Goal: Task Accomplishment & Management: Complete application form

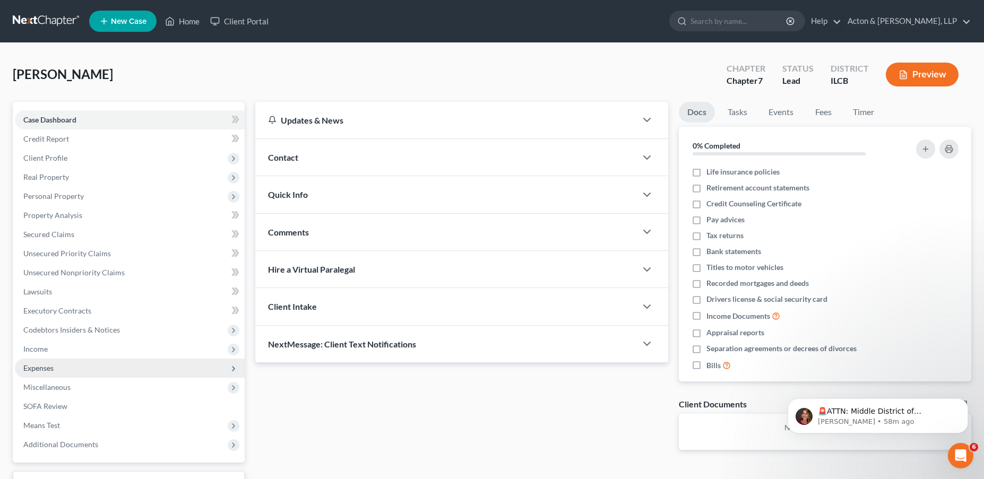
scroll to position [53, 0]
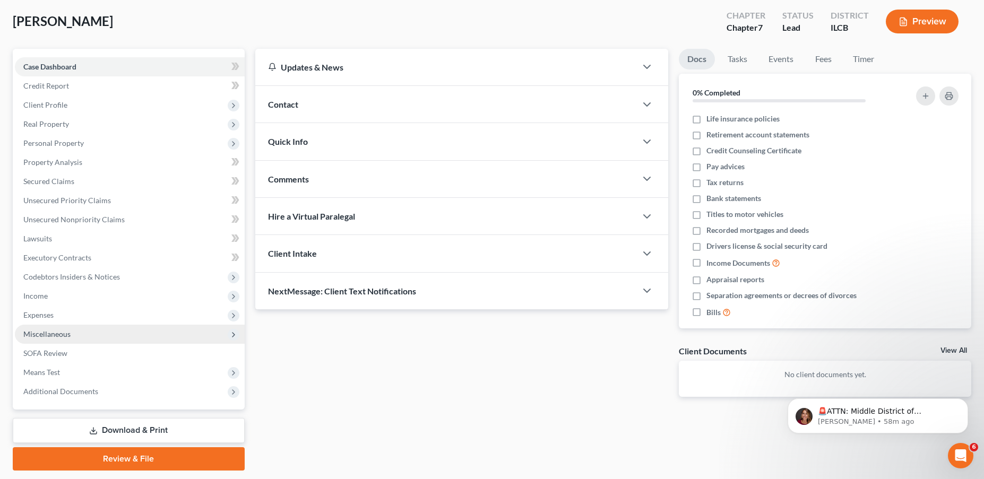
click at [52, 334] on span "Miscellaneous" at bounding box center [46, 334] width 47 height 9
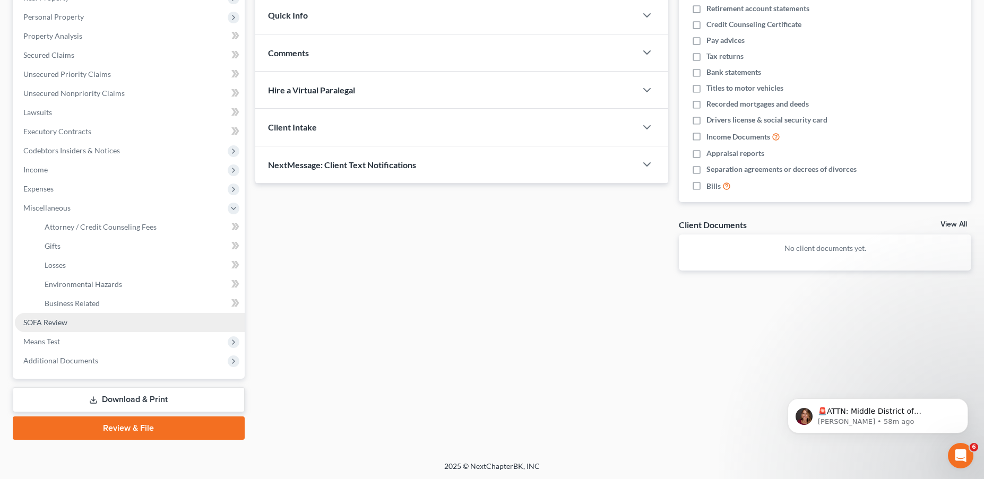
scroll to position [180, 0]
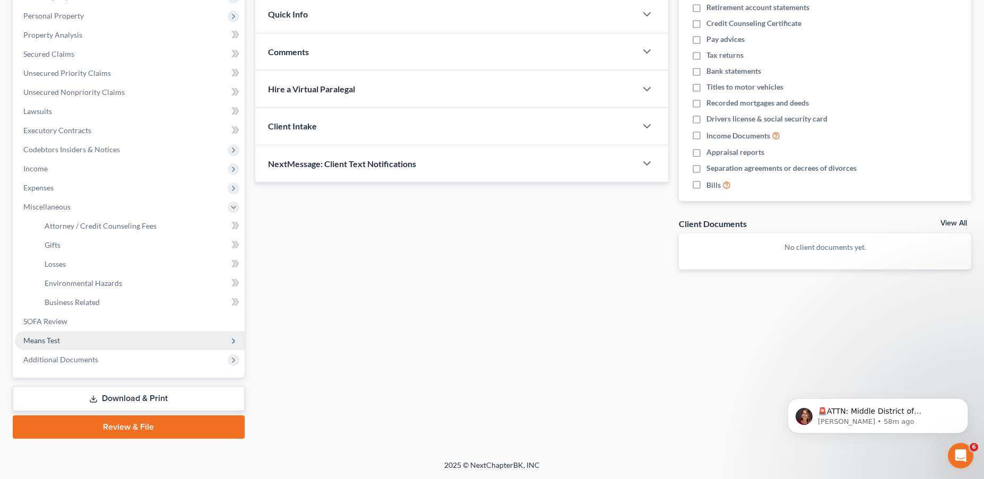
click at [57, 331] on span "Means Test" at bounding box center [130, 340] width 230 height 19
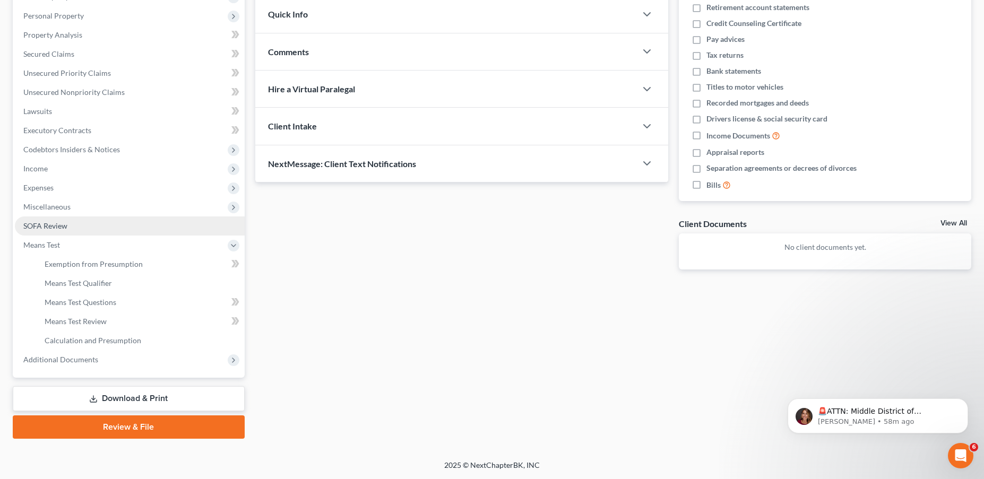
click at [63, 226] on span "SOFA Review" at bounding box center [45, 225] width 44 height 9
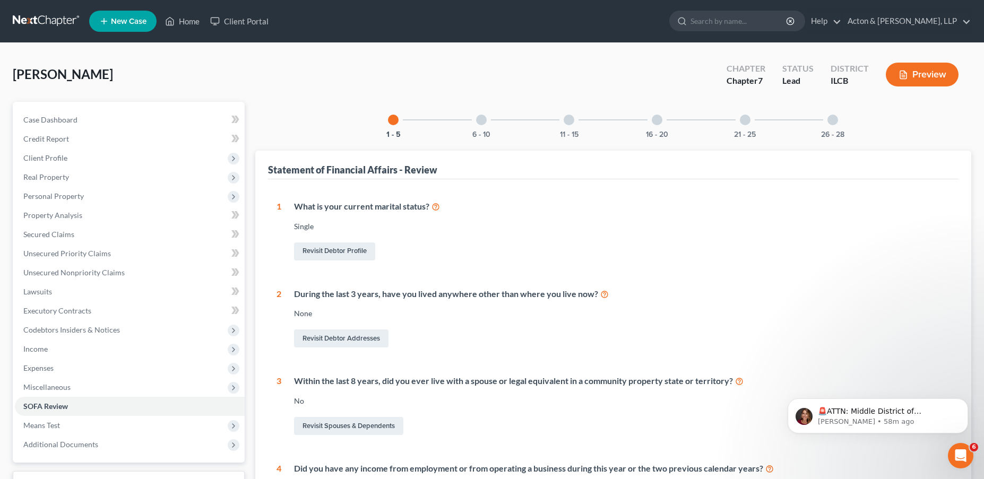
click at [654, 120] on div at bounding box center [657, 120] width 11 height 11
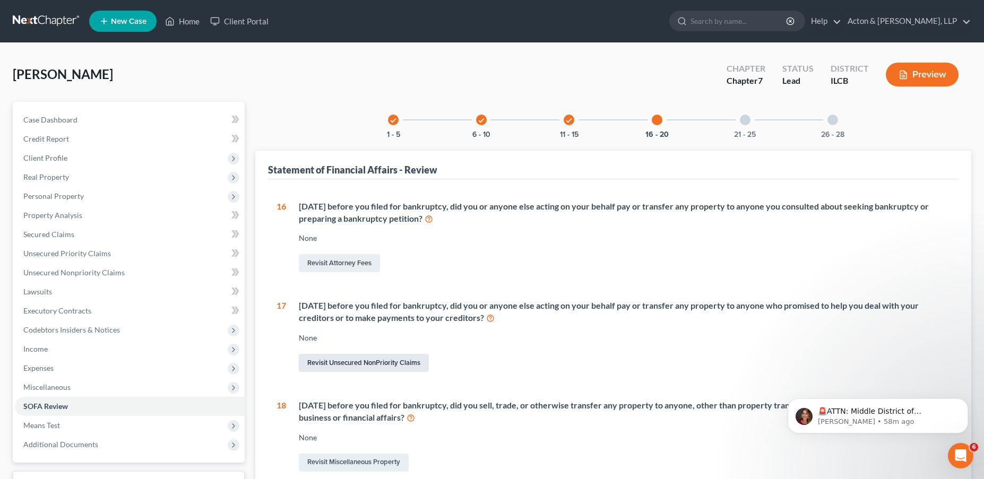
click at [394, 363] on link "Revisit Unsecured NonPriority Claims" at bounding box center [364, 363] width 130 height 18
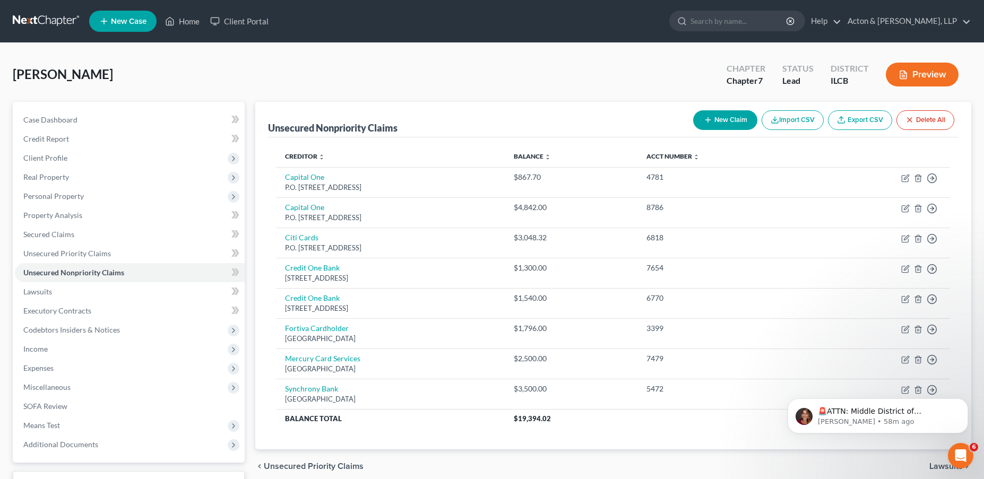
click at [733, 118] on button "New Claim" at bounding box center [725, 120] width 64 height 20
select select "0"
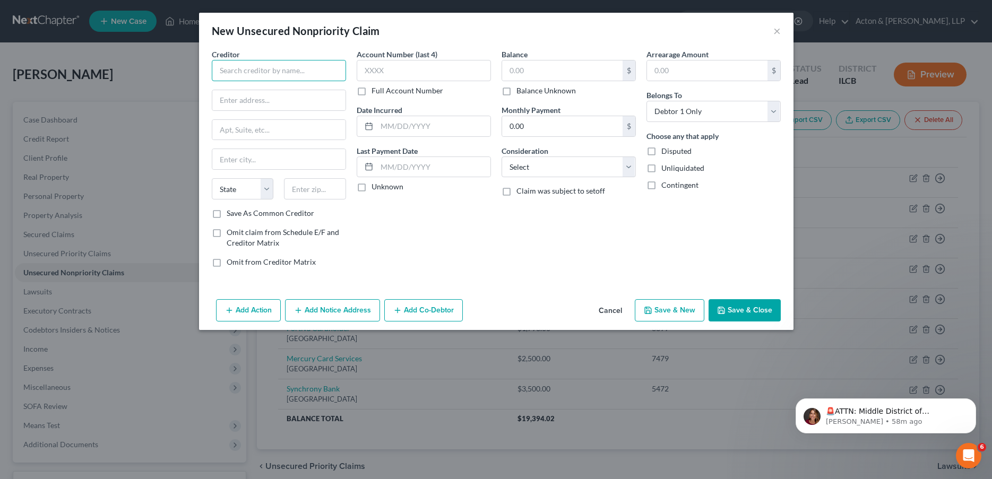
click at [257, 75] on input "text" at bounding box center [279, 70] width 134 height 21
type input "Elevate Credit, Inc"
click at [293, 94] on input "text" at bounding box center [278, 100] width 133 height 20
paste input "[STREET_ADDRESS]"
type input "[STREET_ADDRESS]"
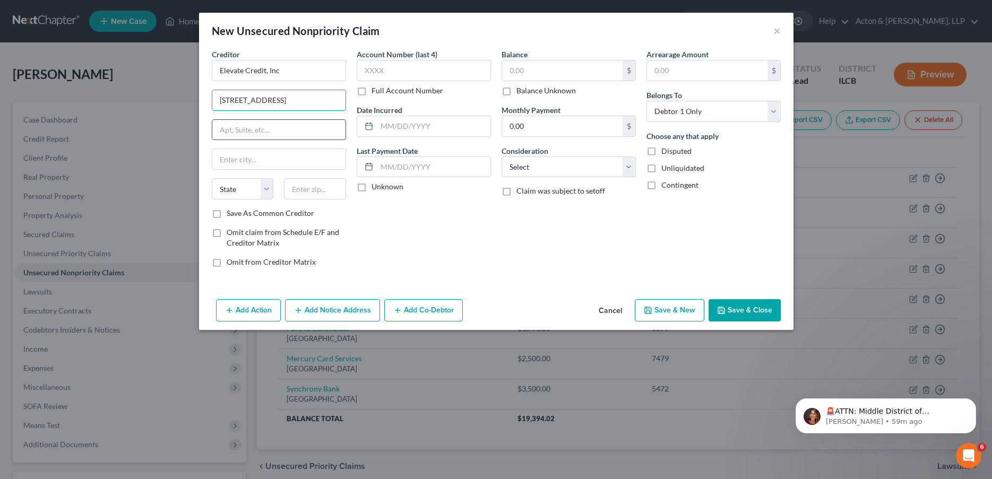
click at [232, 128] on input "text" at bounding box center [278, 130] width 133 height 20
type input "Suite 300"
click at [313, 192] on input "text" at bounding box center [315, 188] width 62 height 21
type input "76109"
click at [413, 227] on div "Account Number (last 4) Full Account Number Date Incurred Last Payment Date Unk…" at bounding box center [423, 162] width 145 height 227
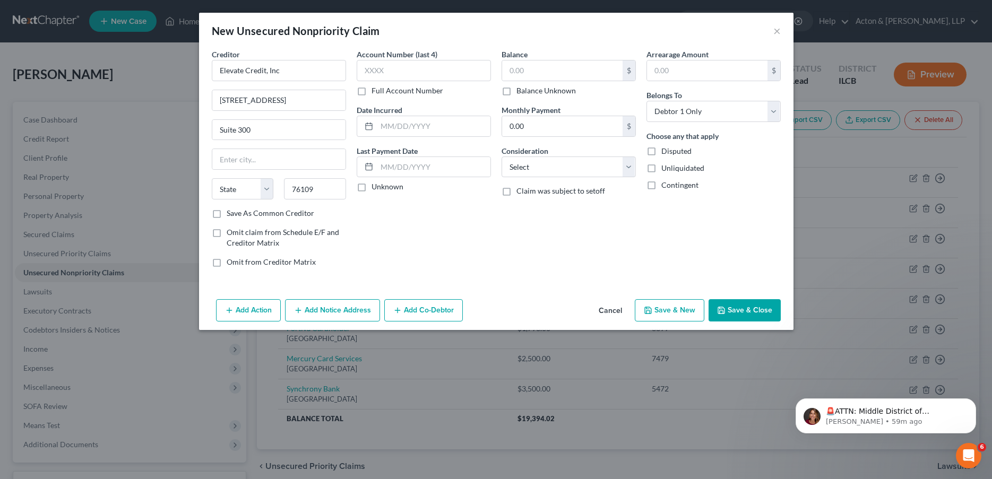
type input "[GEOGRAPHIC_DATA]"
select select "45"
click at [227, 212] on label "Save As Common Creditor" at bounding box center [271, 213] width 88 height 11
click at [231, 212] on input "Save As Common Creditor" at bounding box center [234, 211] width 7 height 7
checkbox input "true"
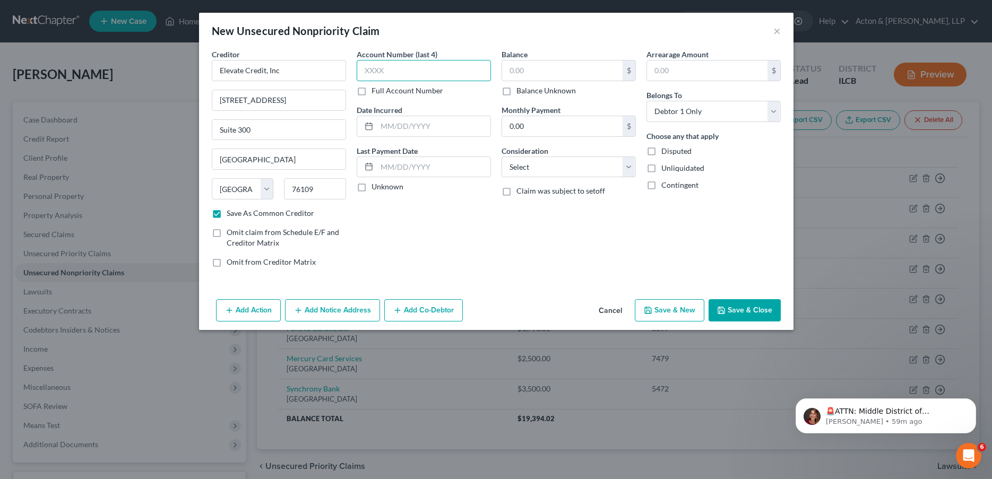
click at [406, 73] on input "text" at bounding box center [424, 70] width 134 height 21
click at [516, 91] on label "Balance Unknown" at bounding box center [545, 90] width 59 height 11
click at [521, 91] on input "Balance Unknown" at bounding box center [524, 88] width 7 height 7
checkbox input "true"
type input "0.00"
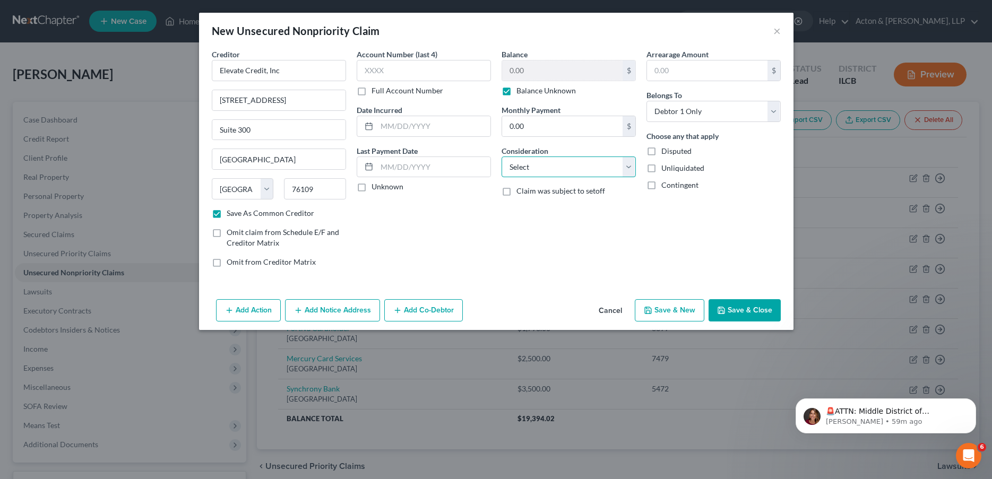
click at [559, 174] on select "Select Cable / Satellite Services Collection Agency Credit Card Debt Debt Couns…" at bounding box center [568, 167] width 134 height 21
select select "16"
click at [501, 157] on select "Select Cable / Satellite Services Collection Agency Credit Card Debt Debt Couns…" at bounding box center [568, 167] width 134 height 21
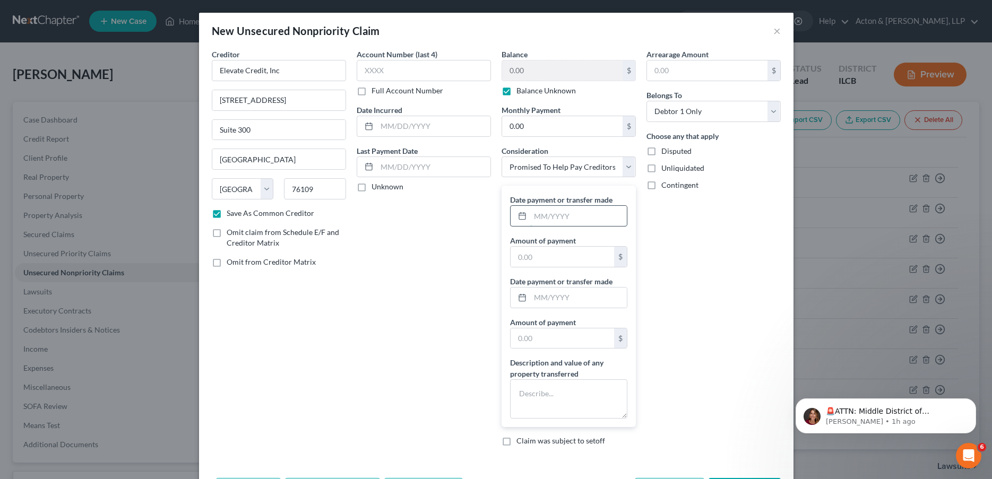
click at [560, 215] on input "text" at bounding box center [578, 216] width 97 height 20
type input "08/2025"
click at [549, 257] on input "text" at bounding box center [561, 257] width 103 height 20
type input "300"
click at [547, 292] on input "text" at bounding box center [578, 298] width 97 height 20
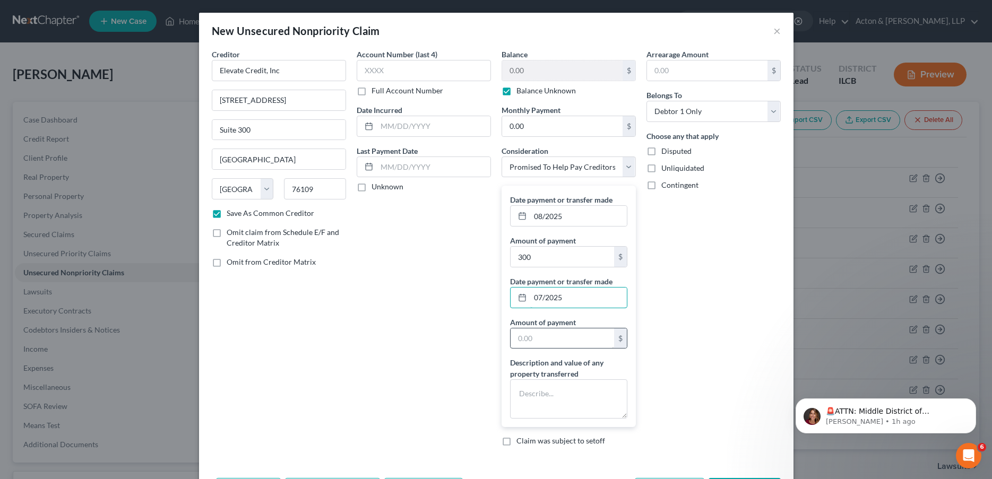
type input "07/2025"
click at [537, 339] on input "text" at bounding box center [561, 338] width 103 height 20
type input "300"
click at [545, 389] on textarea at bounding box center [568, 398] width 117 height 39
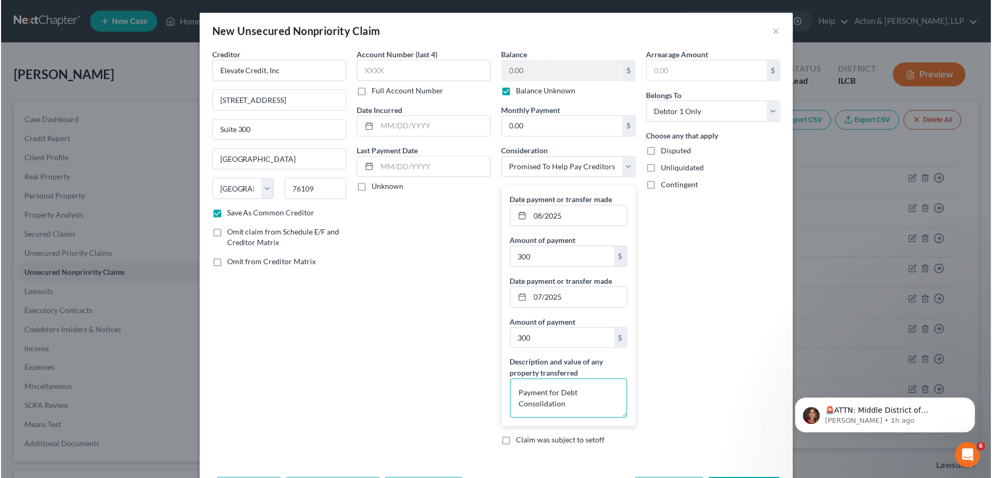
scroll to position [42, 0]
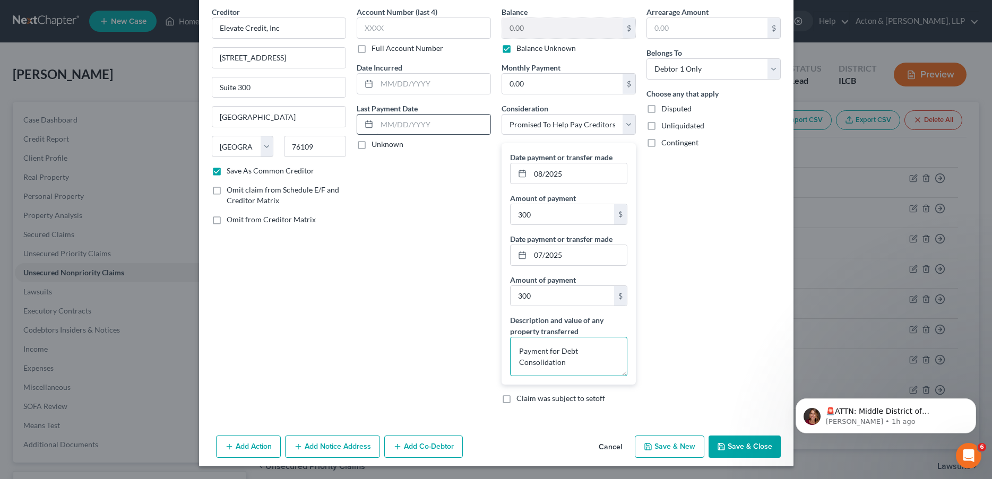
type textarea "Payment for Debt Consolidation"
click at [395, 127] on input "text" at bounding box center [434, 125] width 114 height 20
click at [738, 443] on button "Save & Close" at bounding box center [744, 447] width 72 height 22
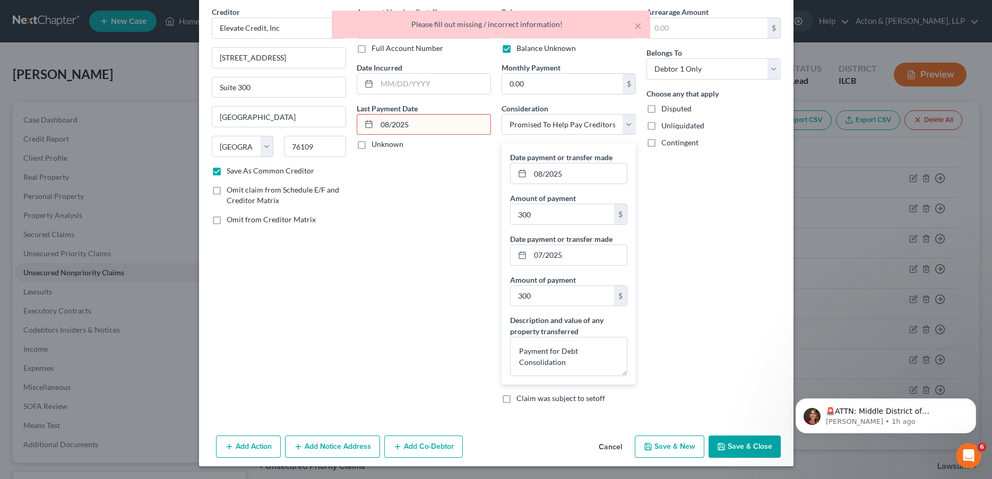
click at [419, 129] on input "08/2025" at bounding box center [434, 125] width 114 height 20
click at [387, 123] on input "08/2025" at bounding box center [434, 125] width 114 height 20
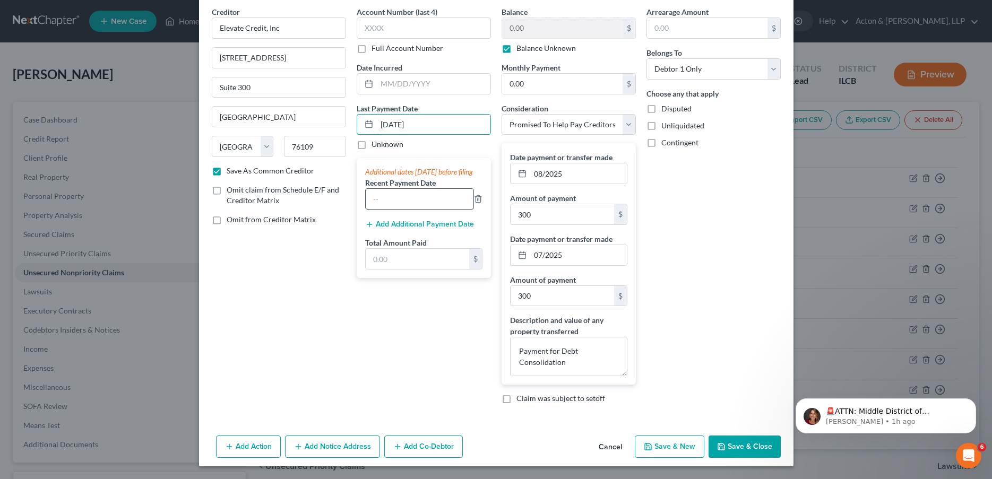
type input "[DATE]"
click at [410, 209] on input "text" at bounding box center [420, 199] width 108 height 20
click at [375, 264] on input "text" at bounding box center [417, 259] width 103 height 20
type input "900"
click at [389, 202] on input "text" at bounding box center [420, 199] width 108 height 20
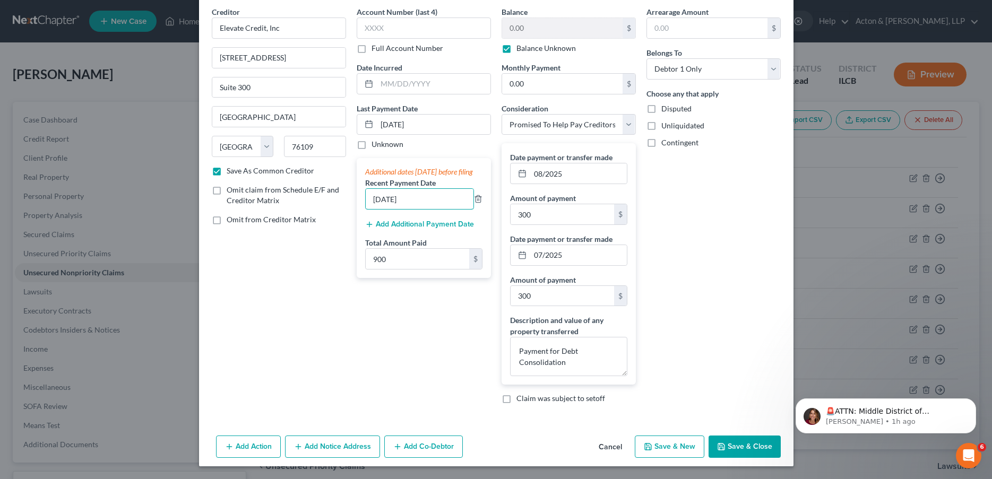
type input "[DATE]"
click at [442, 229] on button "Add Additional Payment Date" at bounding box center [419, 224] width 109 height 8
click at [421, 250] on input "text" at bounding box center [420, 240] width 108 height 20
type input "[DATE]"
click at [405, 269] on button "Add Additional Payment Date" at bounding box center [419, 265] width 109 height 8
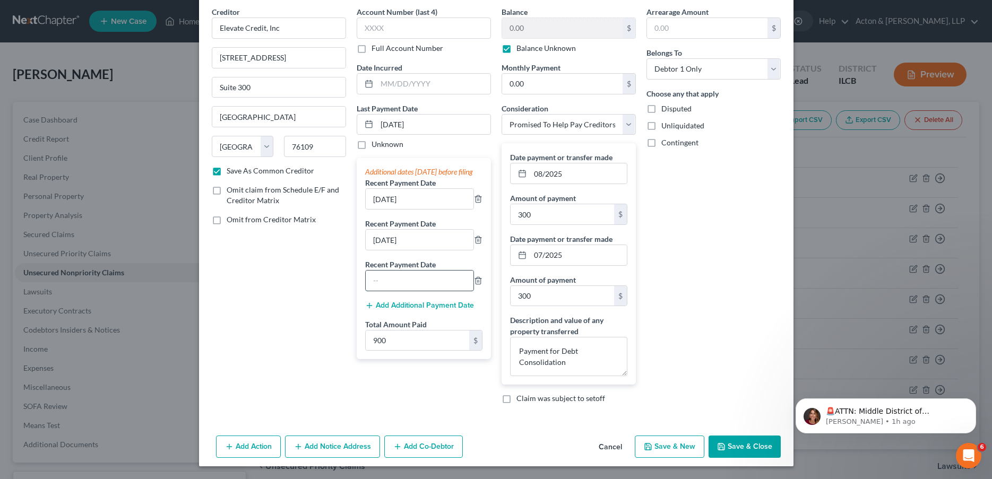
click at [402, 289] on input "text" at bounding box center [420, 281] width 108 height 20
type input "[DATE]"
click at [734, 445] on button "Save & Close" at bounding box center [744, 447] width 72 height 22
checkbox input "false"
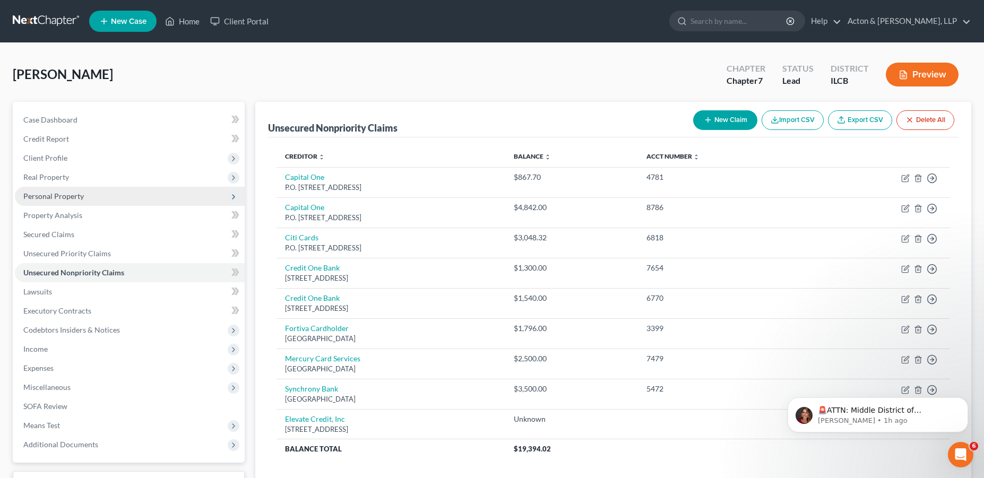
click at [84, 204] on span "Personal Property" at bounding box center [130, 196] width 230 height 19
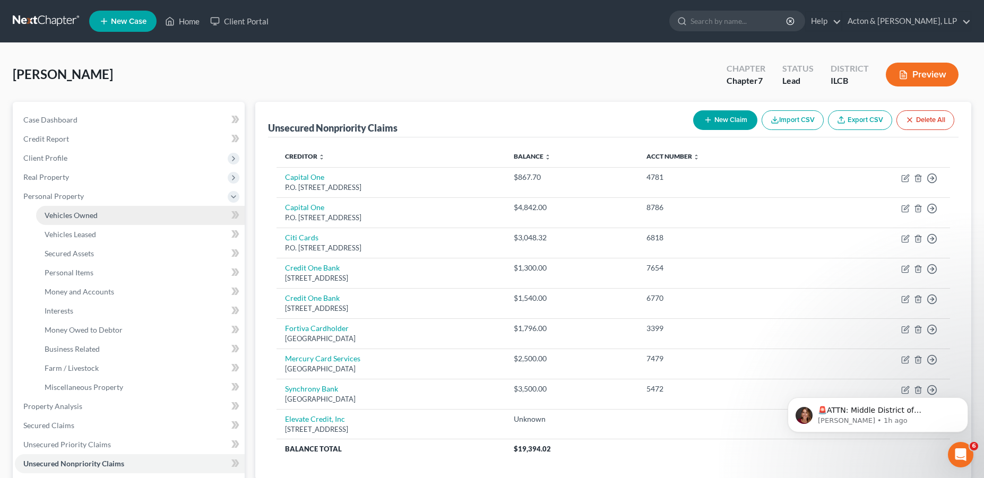
click at [116, 212] on link "Vehicles Owned" at bounding box center [140, 215] width 209 height 19
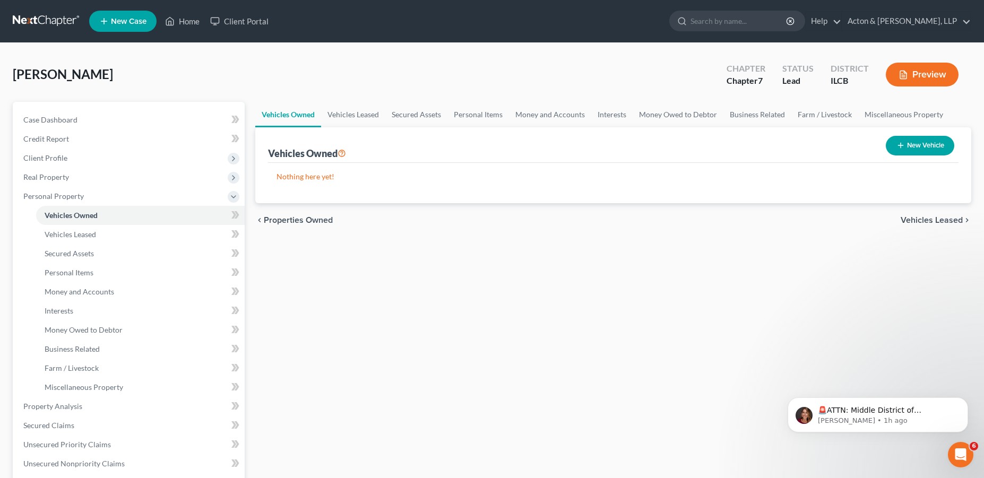
click at [905, 148] on button "New Vehicle" at bounding box center [920, 146] width 68 height 20
select select "0"
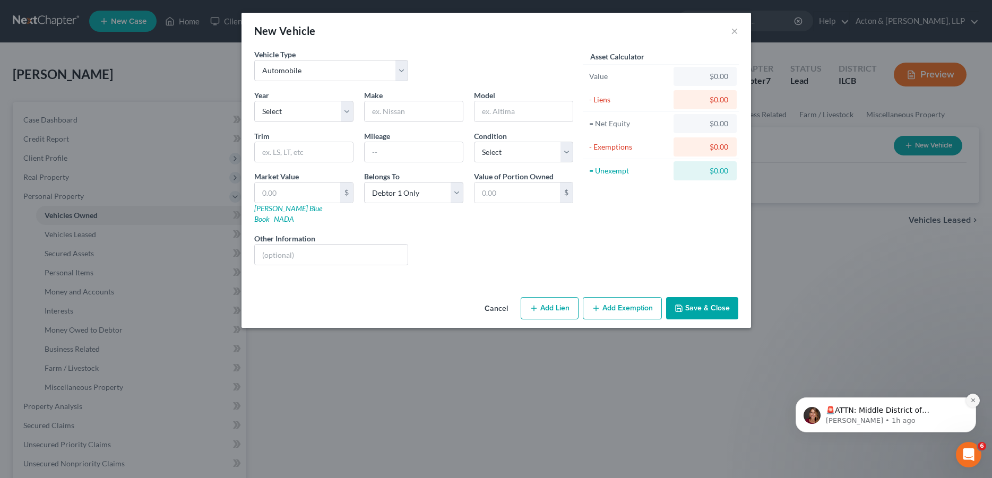
click at [973, 402] on icon "Dismiss notification" at bounding box center [973, 400] width 6 height 6
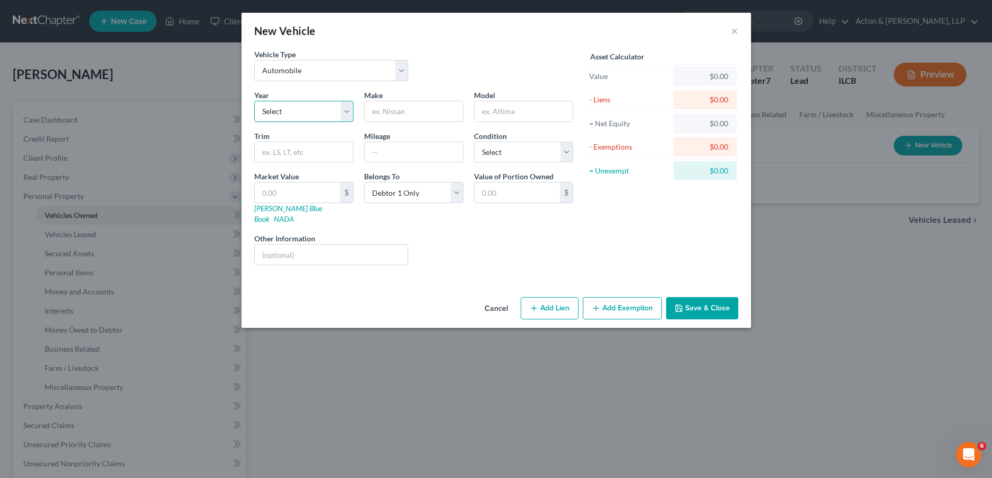
click at [322, 110] on select "Select 2026 2025 2024 2023 2022 2021 2020 2019 2018 2017 2016 2015 2014 2013 20…" at bounding box center [303, 111] width 99 height 21
select select "23"
click at [254, 101] on select "Select 2026 2025 2024 2023 2022 2021 2020 2019 2018 2017 2016 2015 2014 2013 20…" at bounding box center [303, 111] width 99 height 21
click at [397, 110] on input "text" at bounding box center [414, 111] width 98 height 20
type input "Mercury"
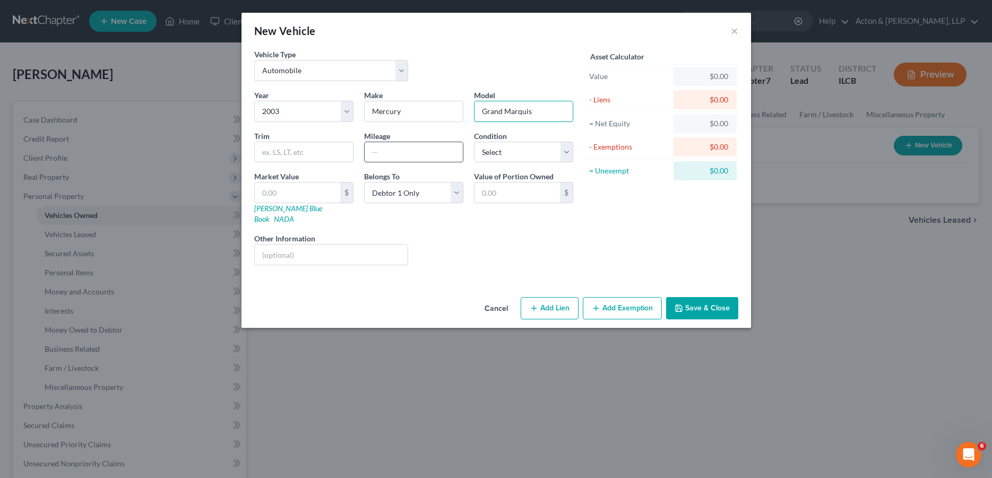
type input "Grand Marquis"
click at [382, 150] on input "text" at bounding box center [414, 152] width 98 height 20
type input "124500"
click at [495, 149] on select "Select Excellent Very Good Good Fair Poor" at bounding box center [523, 152] width 99 height 21
select select "3"
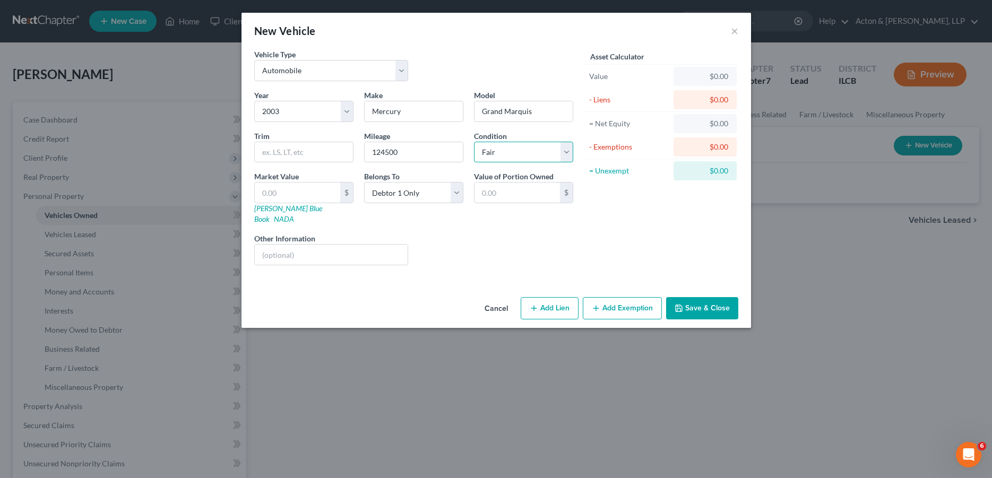
click at [474, 142] on select "Select Excellent Very Good Good Fair Poor" at bounding box center [523, 152] width 99 height 21
click at [291, 206] on link "[PERSON_NAME] Blue Book" at bounding box center [288, 214] width 68 height 20
click at [318, 188] on input "text" at bounding box center [297, 193] width 85 height 20
type input "1"
type input "1.00"
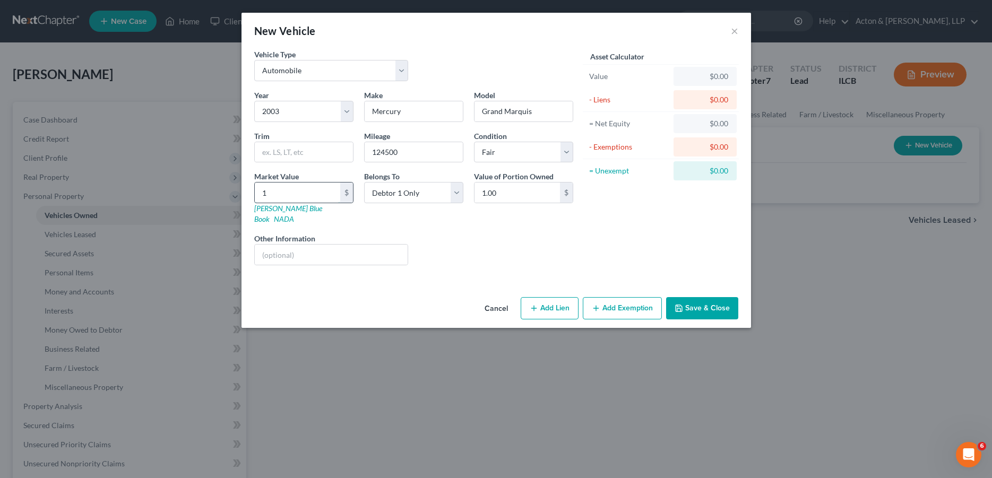
type input "15"
type input "15.00"
type input "152"
type input "152.00"
type input "1527"
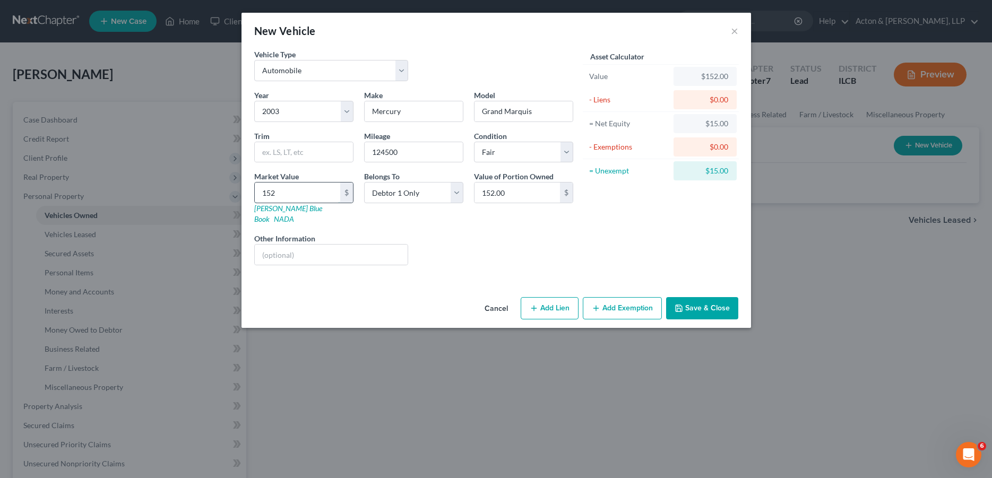
type input "1,527.00"
type input "1,527"
click at [620, 297] on button "Add Exemption" at bounding box center [622, 308] width 79 height 22
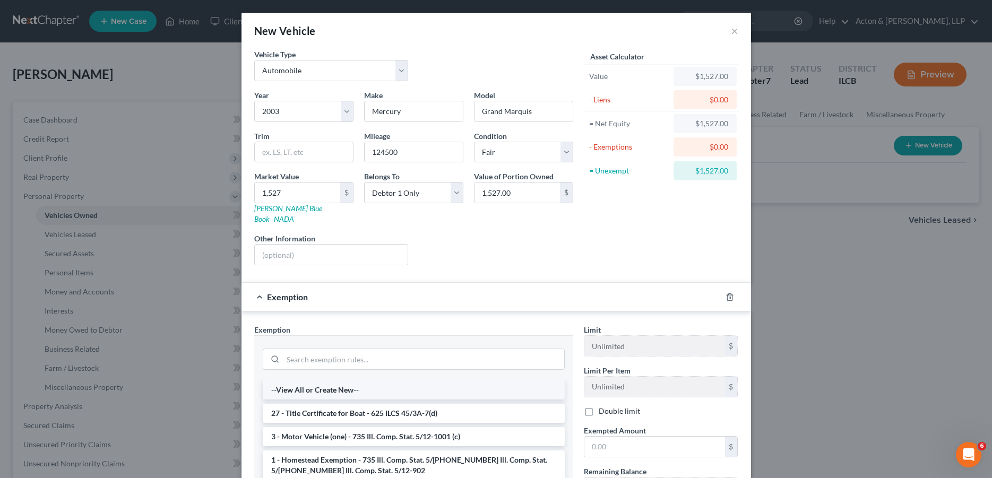
scroll to position [53, 0]
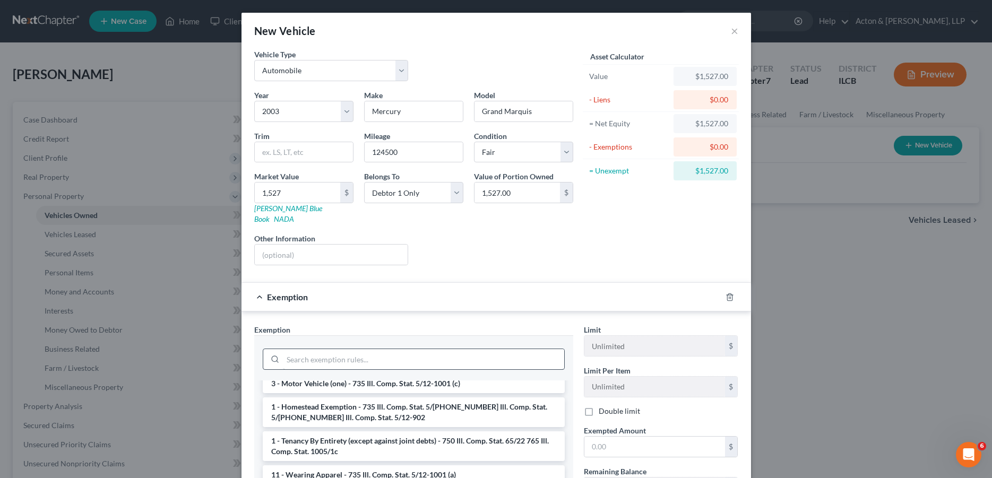
click at [341, 374] on li "3 - Motor Vehicle (one) - 735 Ill. Comp. Stat. 5/12-1001 (c)" at bounding box center [414, 383] width 302 height 19
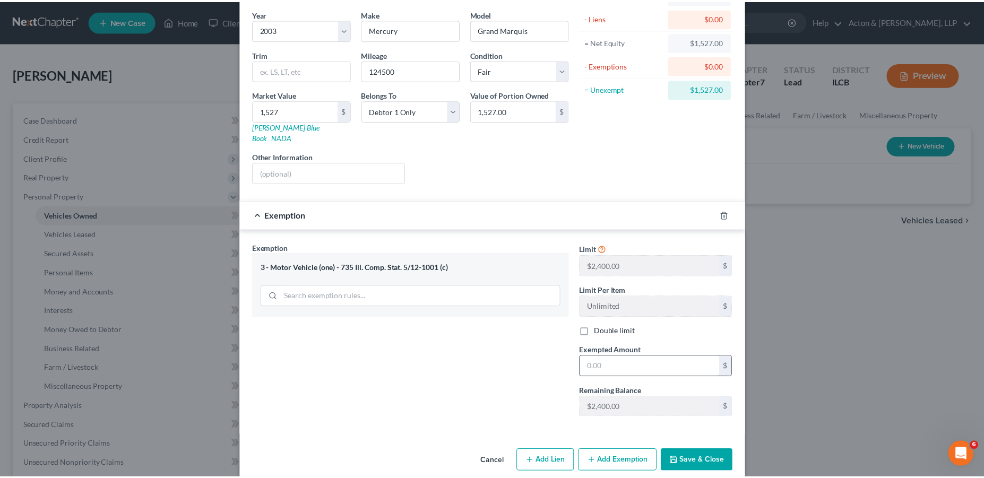
scroll to position [86, 0]
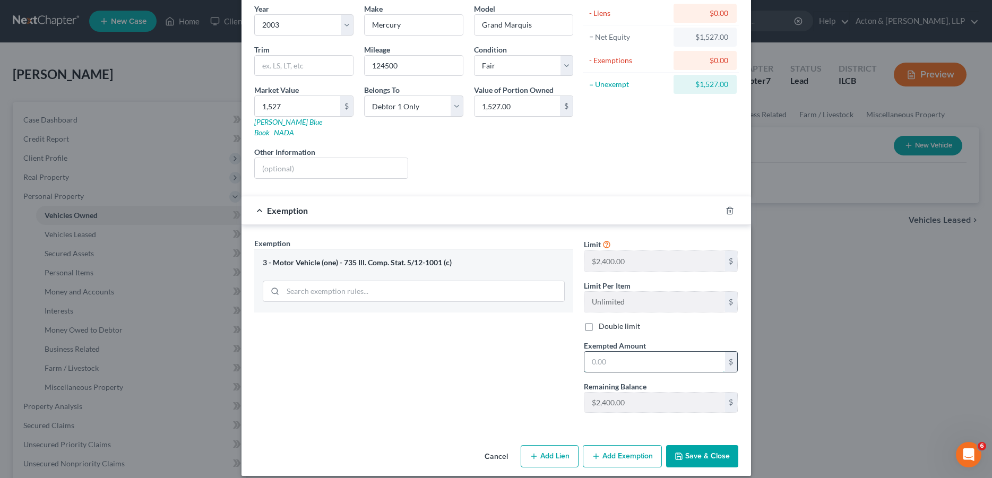
click at [614, 352] on input "text" at bounding box center [654, 362] width 141 height 20
type input "1,527"
click at [703, 445] on button "Save & Close" at bounding box center [702, 456] width 72 height 22
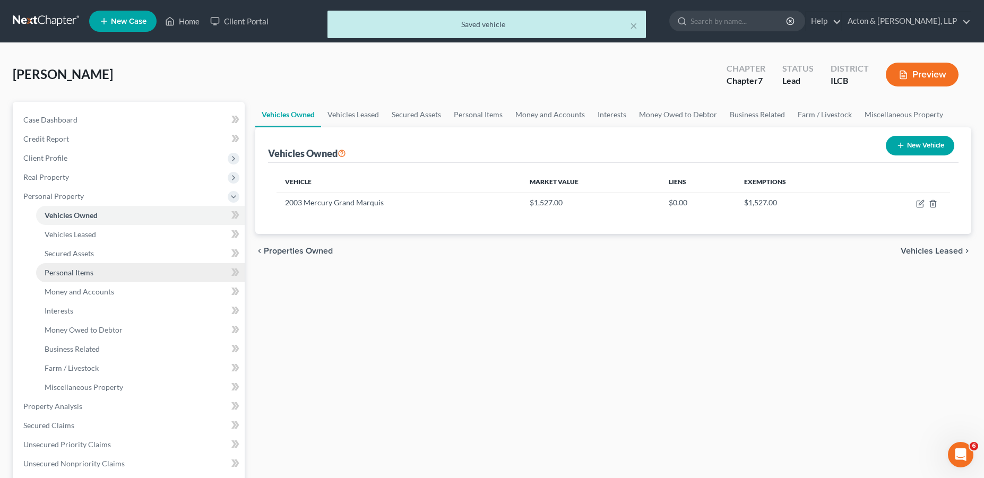
click at [97, 271] on link "Personal Items" at bounding box center [140, 272] width 209 height 19
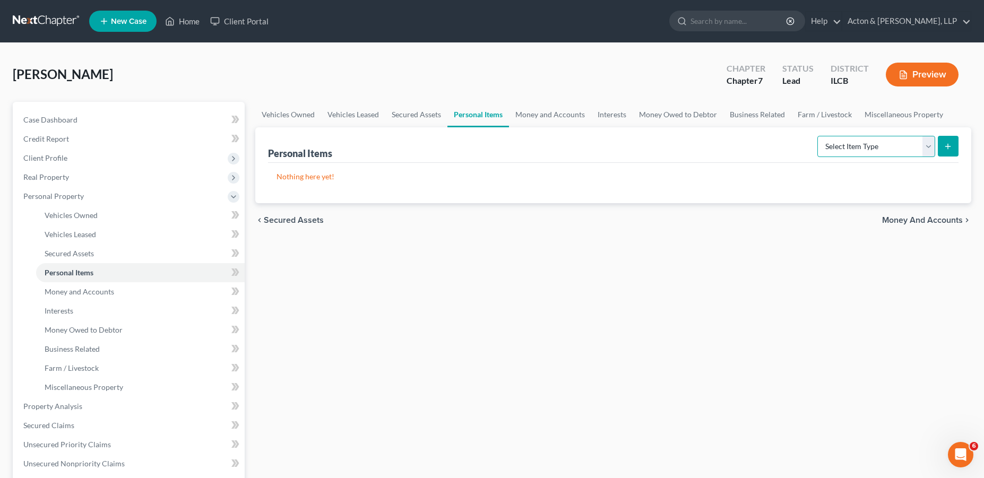
drag, startPoint x: 929, startPoint y: 151, endPoint x: 923, endPoint y: 152, distance: 5.5
click at [929, 151] on select "Select Item Type Clothing Collectibles Of Value Electronics Firearms Household …" at bounding box center [876, 146] width 118 height 21
select select "household_goods"
click at [818, 136] on select "Select Item Type Clothing Collectibles Of Value Electronics Firearms Household …" at bounding box center [876, 146] width 118 height 21
click at [949, 148] on icon "submit" at bounding box center [947, 146] width 8 height 8
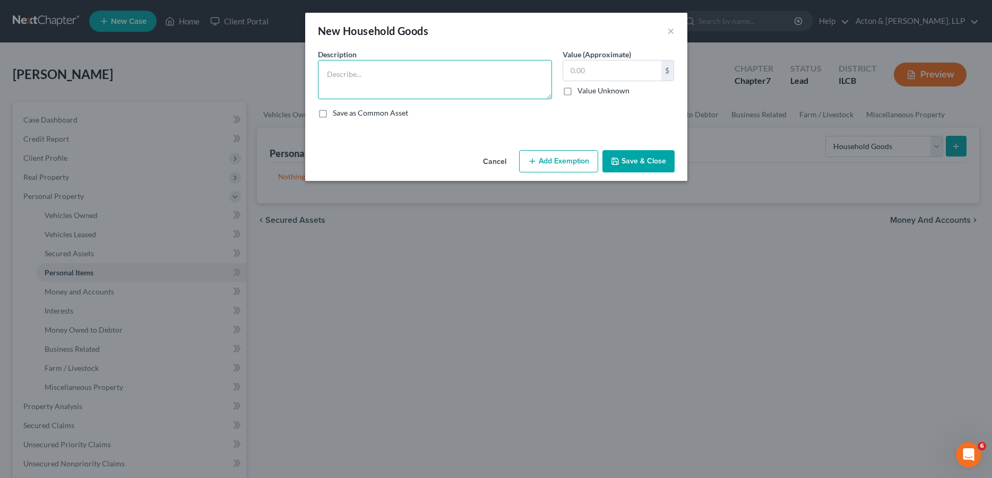
click at [375, 72] on textarea at bounding box center [435, 79] width 234 height 39
type textarea "Stove, Washer, Dryer, Fridge, Freezer"
click at [593, 68] on input "text" at bounding box center [612, 70] width 98 height 20
type input "700"
click at [562, 160] on button "Add Exemption" at bounding box center [558, 161] width 79 height 22
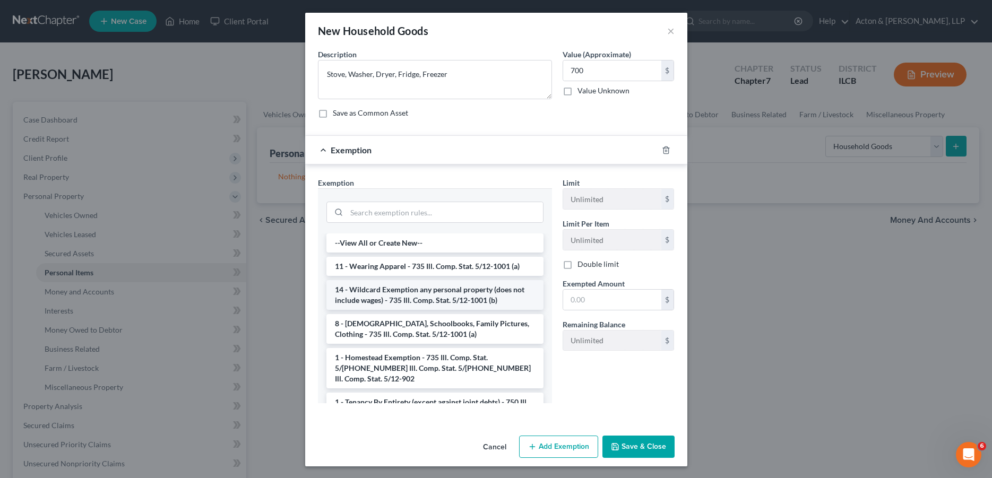
click at [388, 292] on li "14 - Wildcard Exemption any personal property (does not include wages) - 735 Il…" at bounding box center [434, 295] width 217 height 30
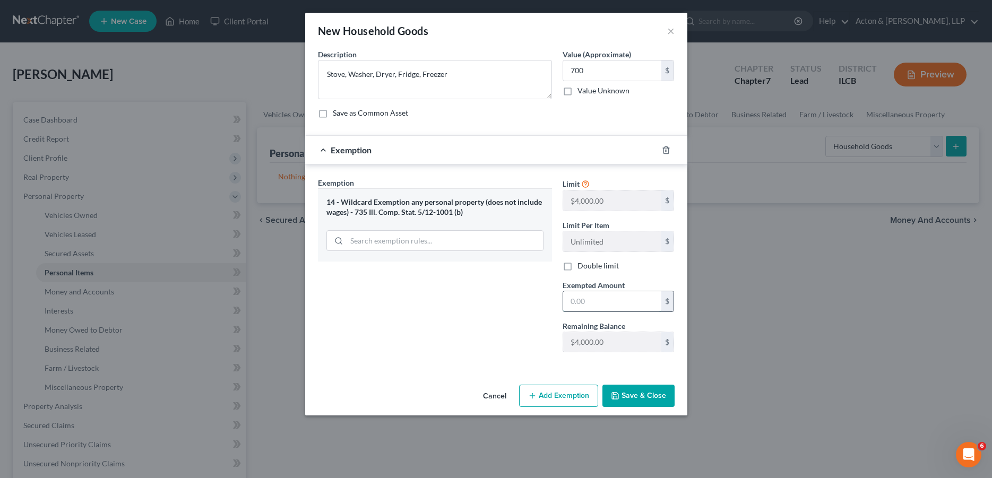
click at [580, 305] on input "text" at bounding box center [612, 301] width 98 height 20
type input "700"
click at [630, 395] on button "Save & Close" at bounding box center [638, 396] width 72 height 22
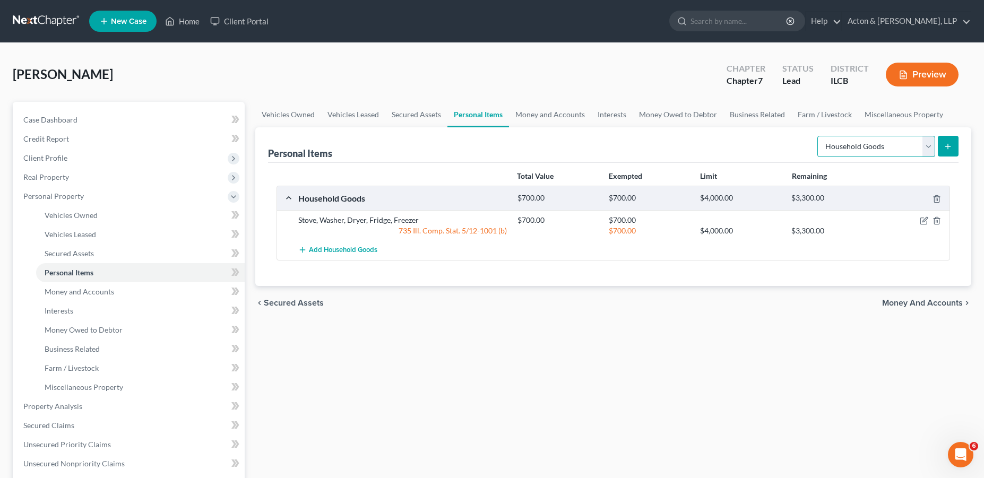
click at [870, 153] on select "Select Item Type Clothing Collectibles Of Value Electronics Firearms Household …" at bounding box center [876, 146] width 118 height 21
select select "firearms"
click at [818, 136] on select "Select Item Type Clothing Collectibles Of Value Electronics Firearms Household …" at bounding box center [876, 146] width 118 height 21
click at [944, 153] on button "submit" at bounding box center [948, 146] width 21 height 21
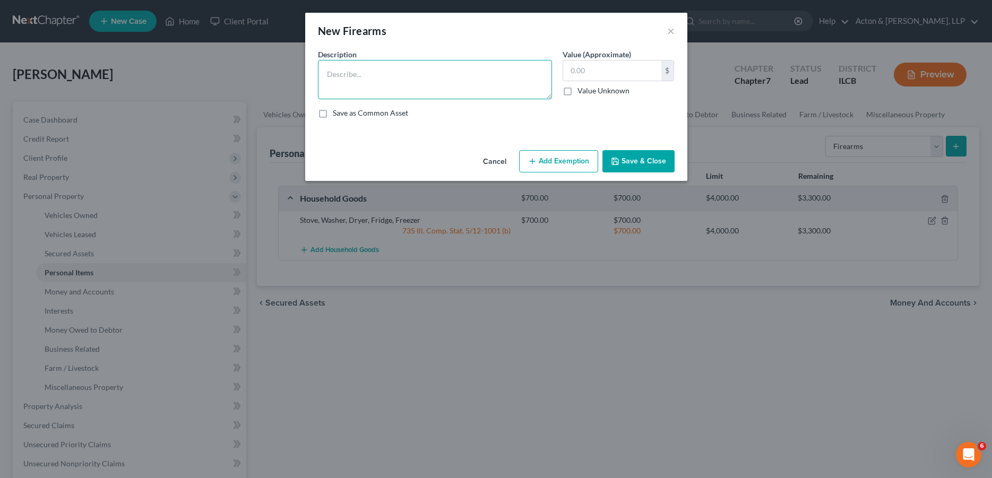
click at [471, 88] on textarea at bounding box center [435, 79] width 234 height 39
type textarea "12 G Shotgun, .22 LR Revolver, .22 Derringer, .38 Revolver"
click at [606, 73] on input "text" at bounding box center [612, 70] width 98 height 20
type input "400"
click at [556, 163] on button "Add Exemption" at bounding box center [558, 161] width 79 height 22
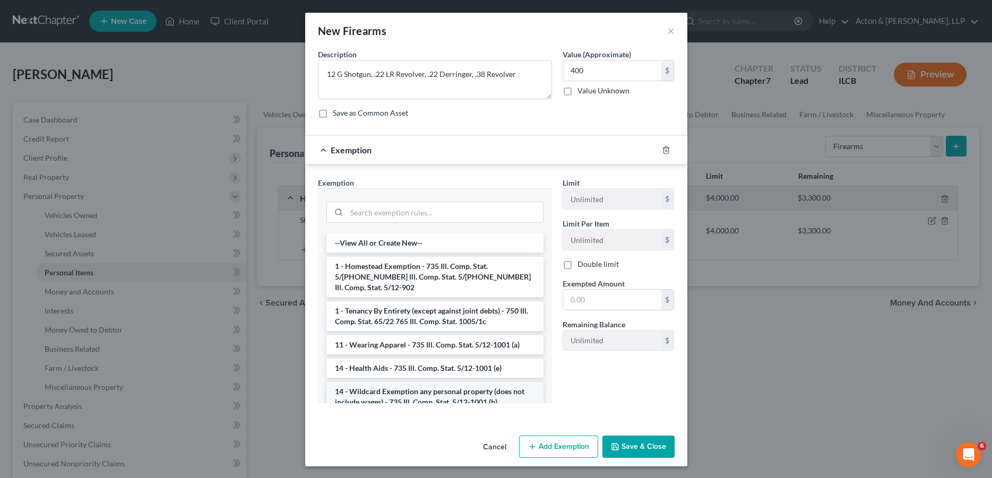
click at [424, 384] on li "14 - Wildcard Exemption any personal property (does not include wages) - 735 Il…" at bounding box center [434, 397] width 217 height 30
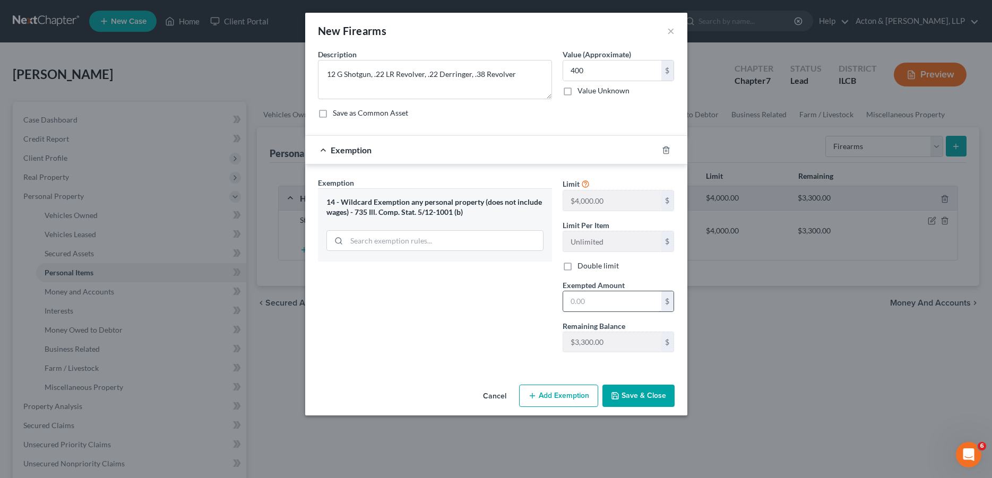
click at [590, 302] on input "text" at bounding box center [612, 301] width 98 height 20
type input "400"
click at [633, 397] on button "Save & Close" at bounding box center [638, 396] width 72 height 22
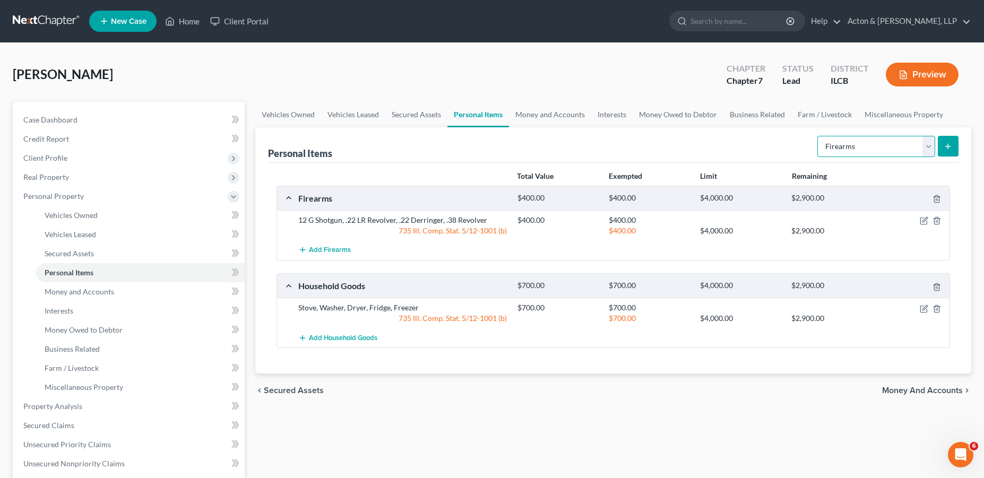
click at [883, 154] on select "Select Item Type Clothing Collectibles Of Value Electronics Firearms Household …" at bounding box center [876, 146] width 118 height 21
select select "clothing"
click at [818, 136] on select "Select Item Type Clothing Collectibles Of Value Electronics Firearms Household …" at bounding box center [876, 146] width 118 height 21
click at [944, 145] on icon "submit" at bounding box center [947, 146] width 8 height 8
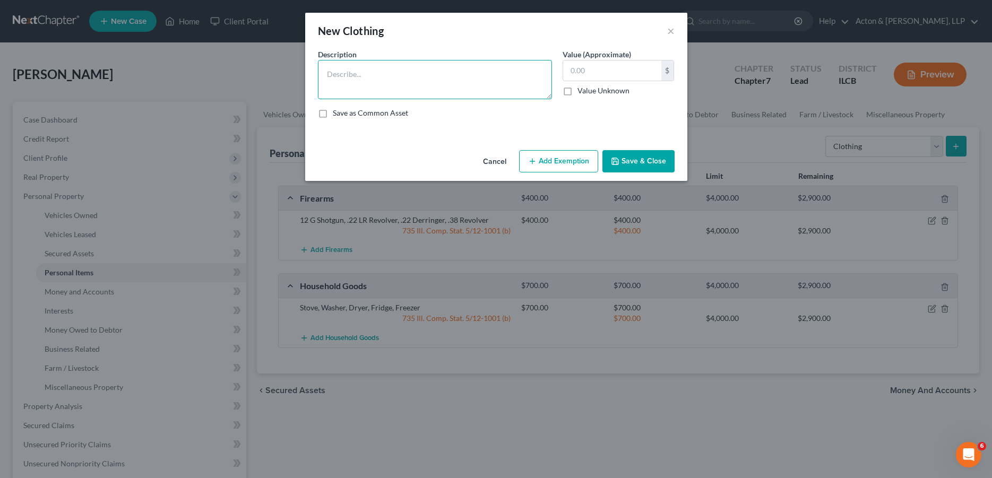
click at [382, 85] on textarea at bounding box center [435, 79] width 234 height 39
type textarea "Everyday Clothing"
click at [611, 69] on input "text" at bounding box center [612, 70] width 98 height 20
type input "100"
click at [563, 163] on button "Add Exemption" at bounding box center [558, 161] width 79 height 22
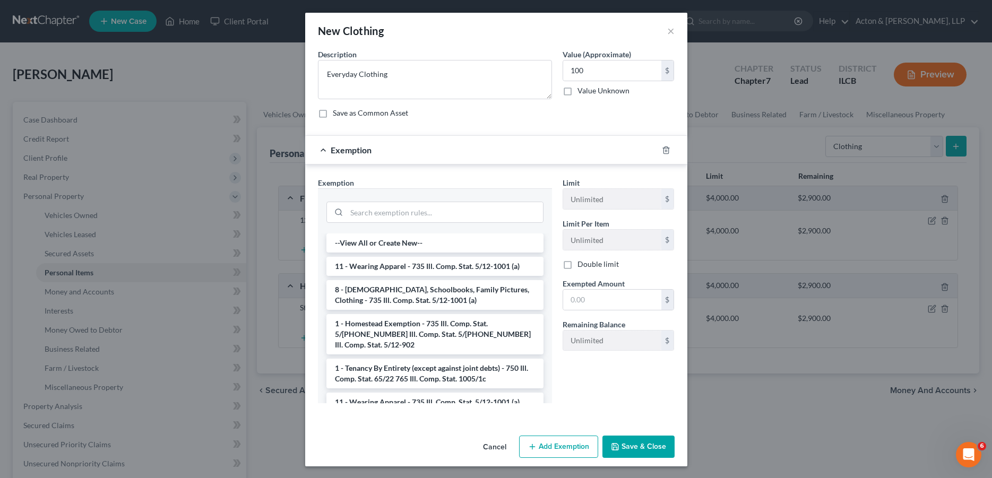
drag, startPoint x: 406, startPoint y: 267, endPoint x: 552, endPoint y: 260, distance: 146.6
click at [407, 267] on li "11 - Wearing Apparel - 735 Ill. Comp. Stat. 5/12-1001 (a)" at bounding box center [434, 266] width 217 height 19
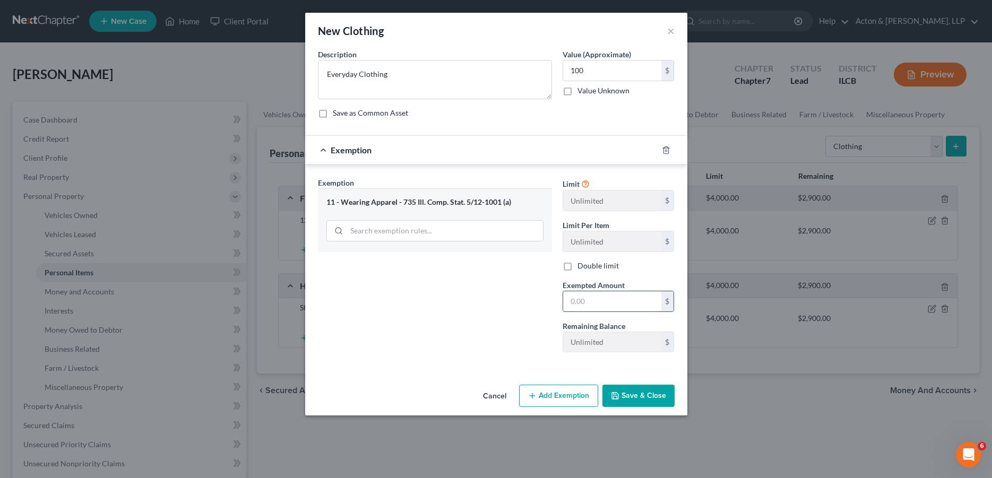
click at [586, 301] on input "text" at bounding box center [612, 301] width 98 height 20
type input "100"
click at [635, 386] on button "Save & Close" at bounding box center [638, 396] width 72 height 22
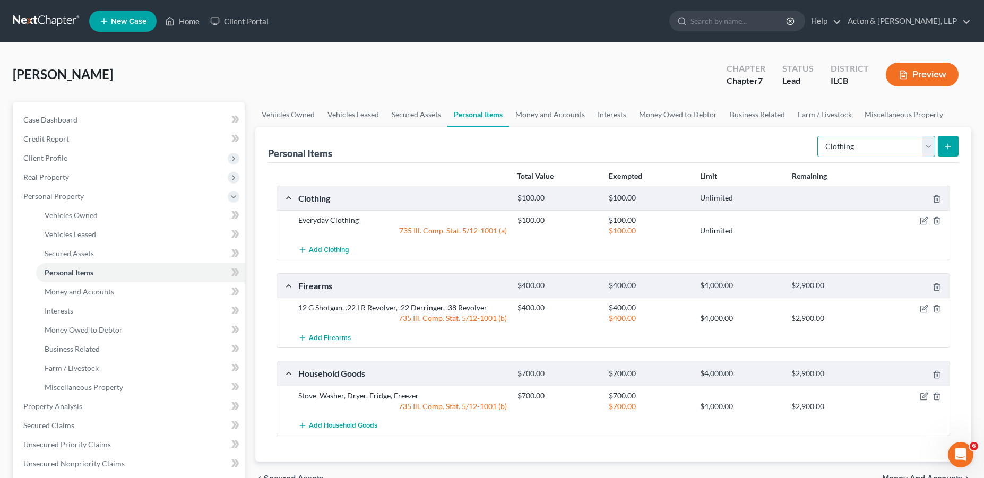
click at [886, 145] on select "Select Item Type Clothing Collectibles Of Value Electronics Firearms Household …" at bounding box center [876, 146] width 118 height 21
select select "pets"
click at [818, 136] on select "Select Item Type Clothing Collectibles Of Value Electronics Firearms Household …" at bounding box center [876, 146] width 118 height 21
click at [946, 143] on icon "submit" at bounding box center [947, 146] width 8 height 8
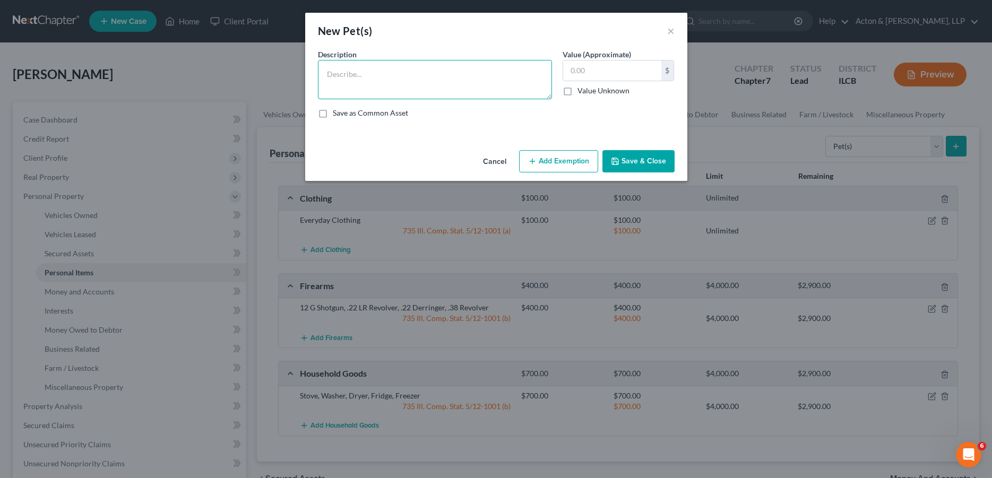
click at [426, 92] on textarea at bounding box center [435, 79] width 234 height 39
type textarea "Cats"
drag, startPoint x: 566, startPoint y: 90, endPoint x: 579, endPoint y: 93, distance: 13.3
click at [577, 89] on label "Value Unknown" at bounding box center [603, 90] width 52 height 11
click at [582, 89] on input "Value Unknown" at bounding box center [585, 88] width 7 height 7
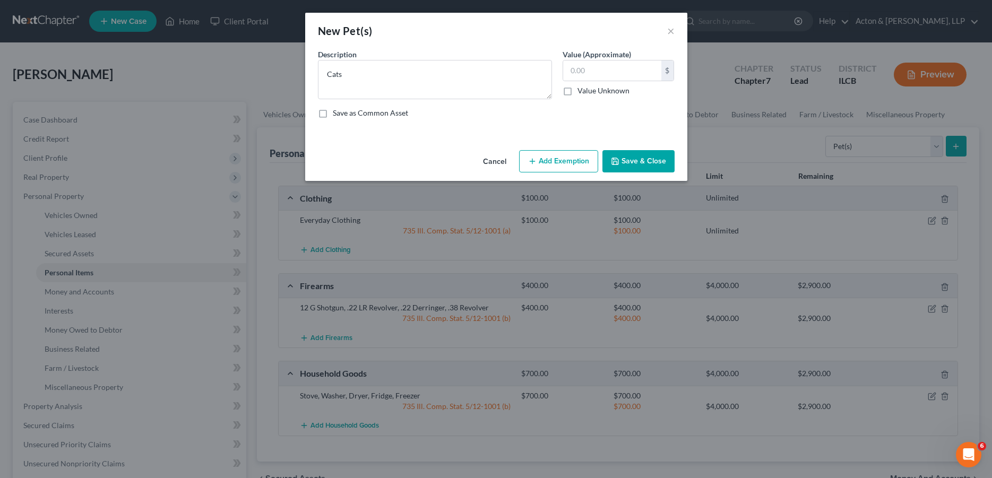
checkbox input "true"
type input "0.00"
click at [615, 153] on button "Save & Close" at bounding box center [638, 161] width 72 height 22
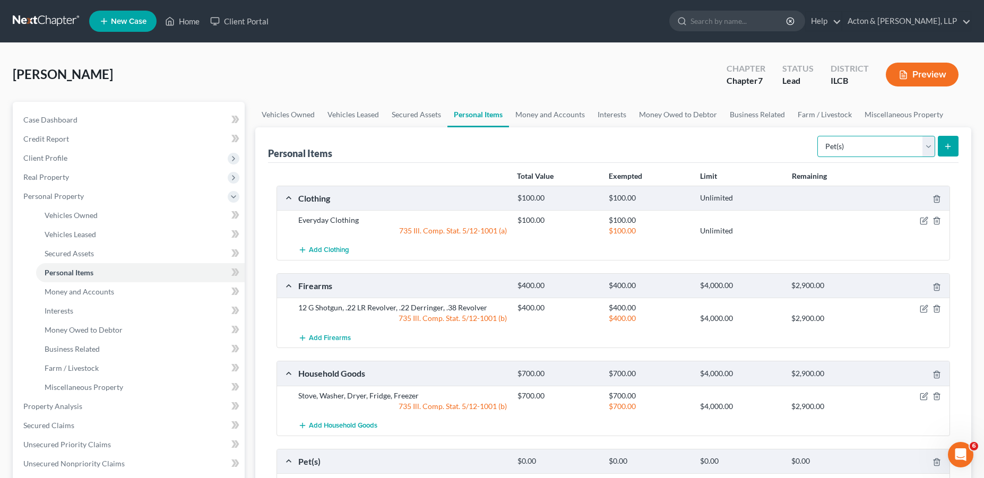
click at [866, 144] on select "Select Item Type Clothing Collectibles Of Value Electronics Firearms Household …" at bounding box center [876, 146] width 118 height 21
click at [536, 159] on div "Personal Items Select Item Type Clothing Collectibles Of Value Electronics Fire…" at bounding box center [613, 145] width 691 height 36
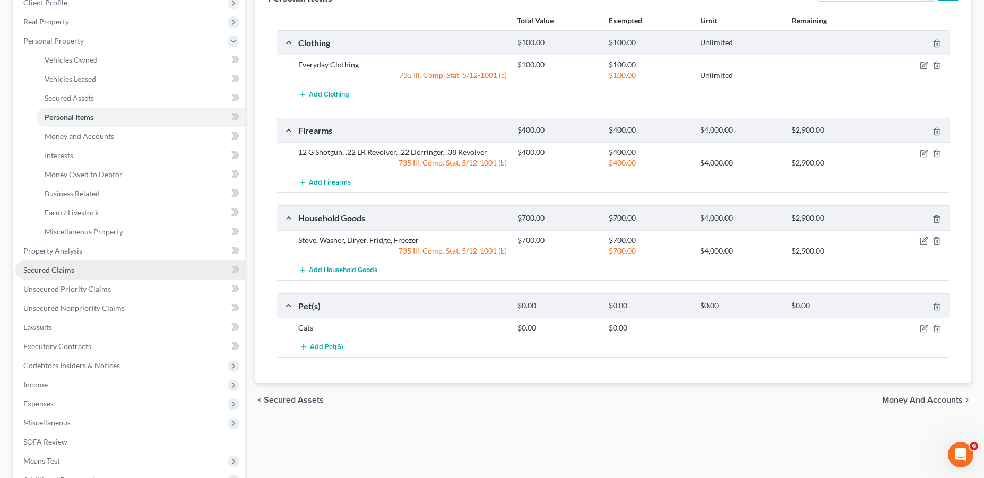
scroll to position [159, 0]
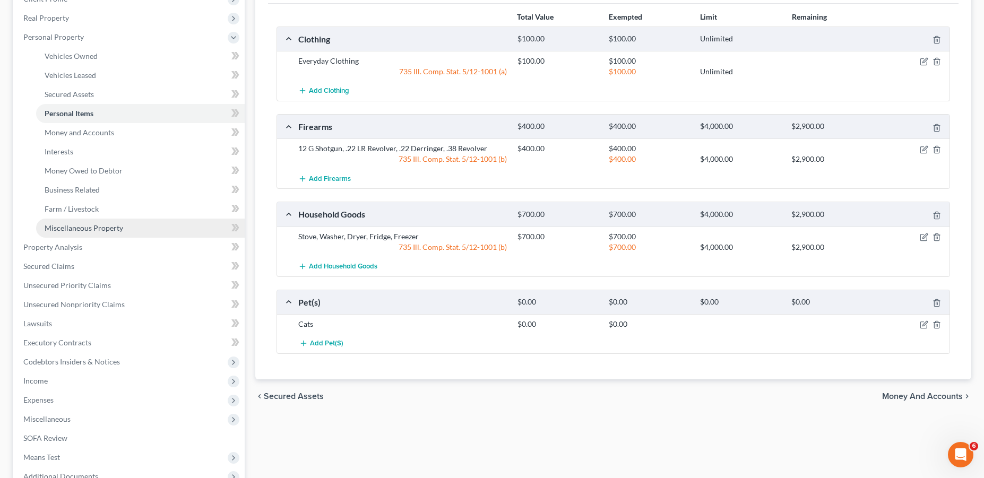
click at [145, 227] on link "Miscellaneous Property" at bounding box center [140, 228] width 209 height 19
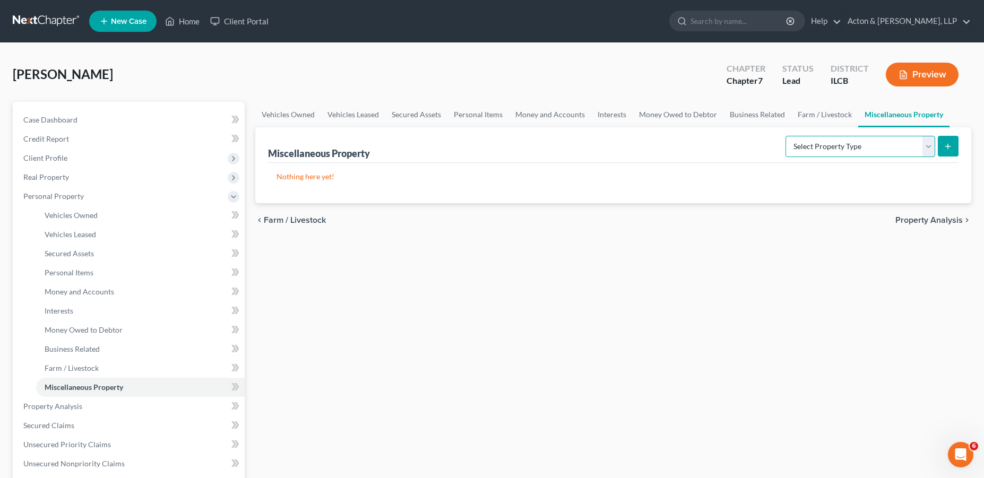
click at [805, 142] on select "Select Property Type Assigned for Creditor Benefit [DATE] Holding for Another N…" at bounding box center [860, 146] width 150 height 21
click at [101, 273] on link "Personal Items" at bounding box center [140, 272] width 209 height 19
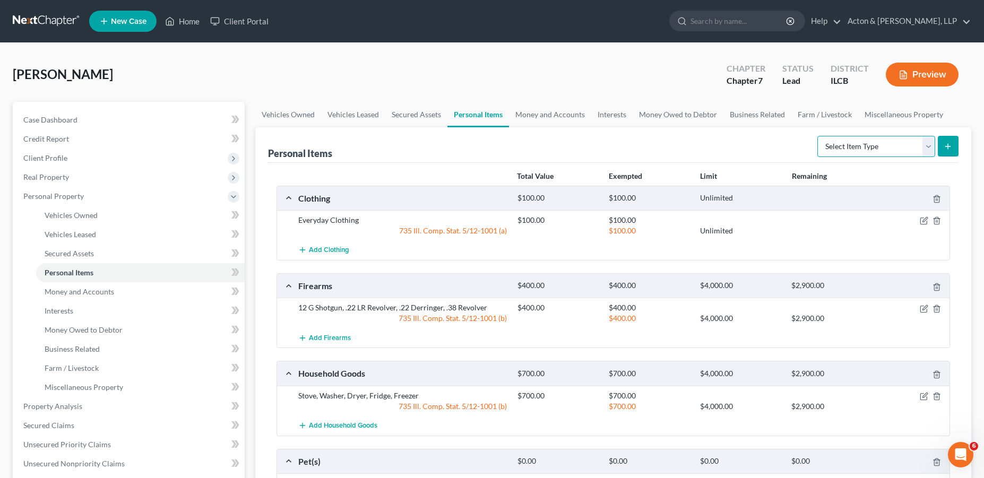
click at [888, 146] on select "Select Item Type Clothing Collectibles Of Value Electronics Firearms Household …" at bounding box center [876, 146] width 118 height 21
select select "other"
click at [818, 136] on select "Select Item Type Clothing Collectibles Of Value Electronics Firearms Household …" at bounding box center [876, 146] width 118 height 21
click at [943, 145] on icon "submit" at bounding box center [947, 146] width 8 height 8
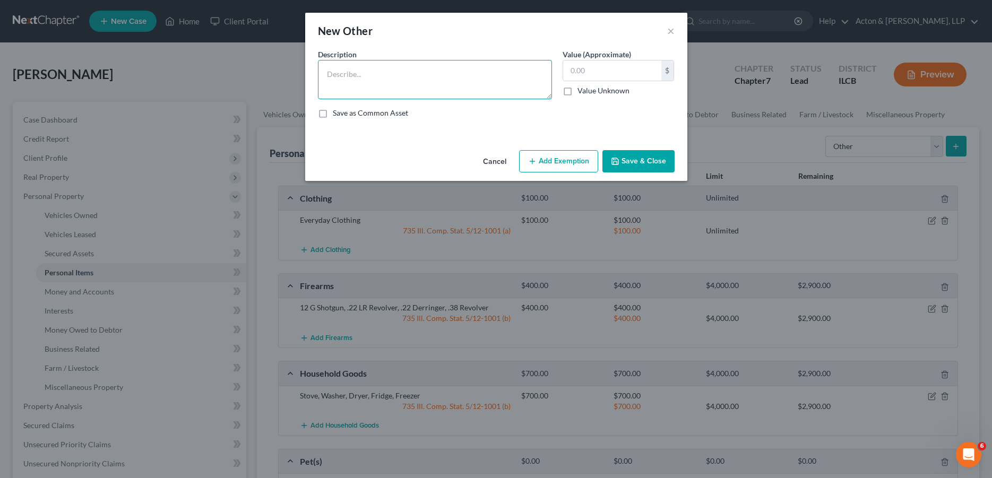
click at [410, 89] on textarea at bounding box center [435, 79] width 234 height 39
type textarea "Health Aids ([PERSON_NAME], wheelchair)"
click at [602, 65] on input "text" at bounding box center [612, 70] width 98 height 20
type input "150"
click at [564, 172] on div "Cancel Add Exemption Save & Close" at bounding box center [496, 163] width 382 height 35
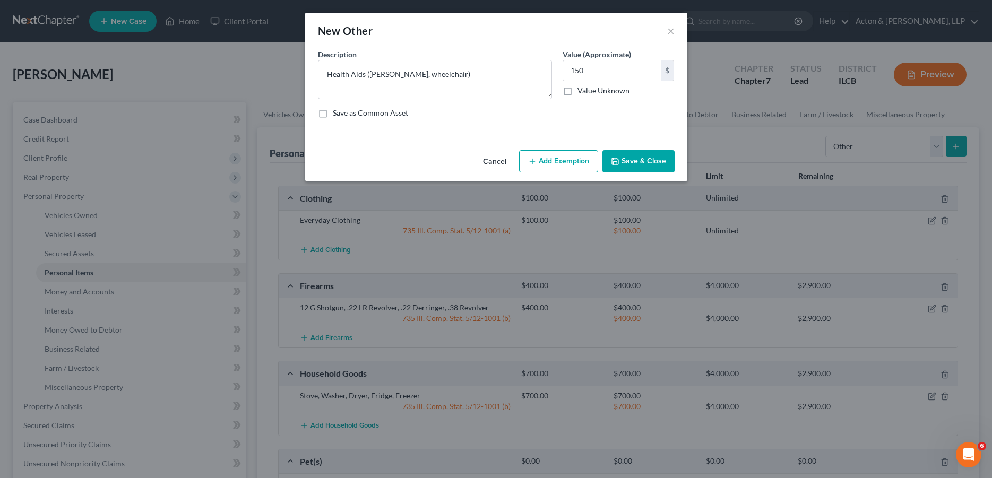
click at [561, 168] on button "Add Exemption" at bounding box center [558, 161] width 79 height 22
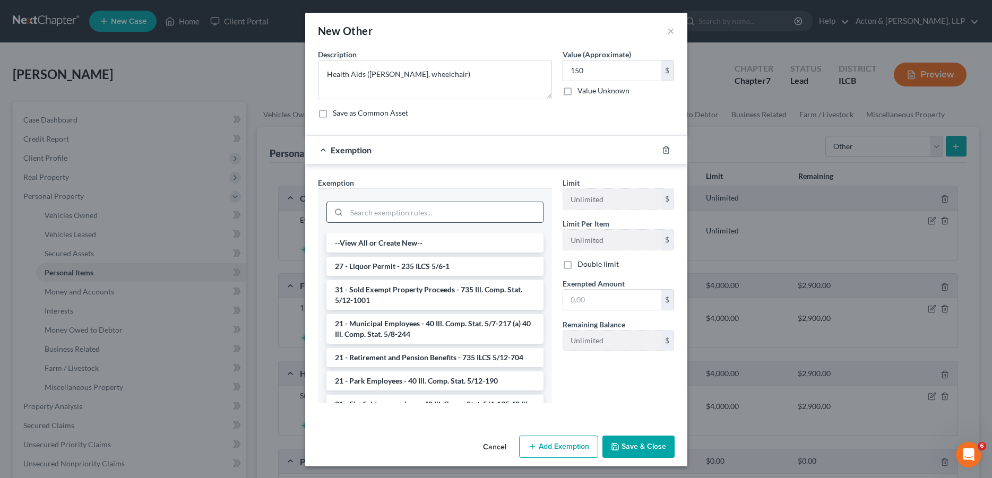
drag, startPoint x: 422, startPoint y: 212, endPoint x: 416, endPoint y: 213, distance: 6.5
click at [419, 213] on input "search" at bounding box center [444, 212] width 196 height 20
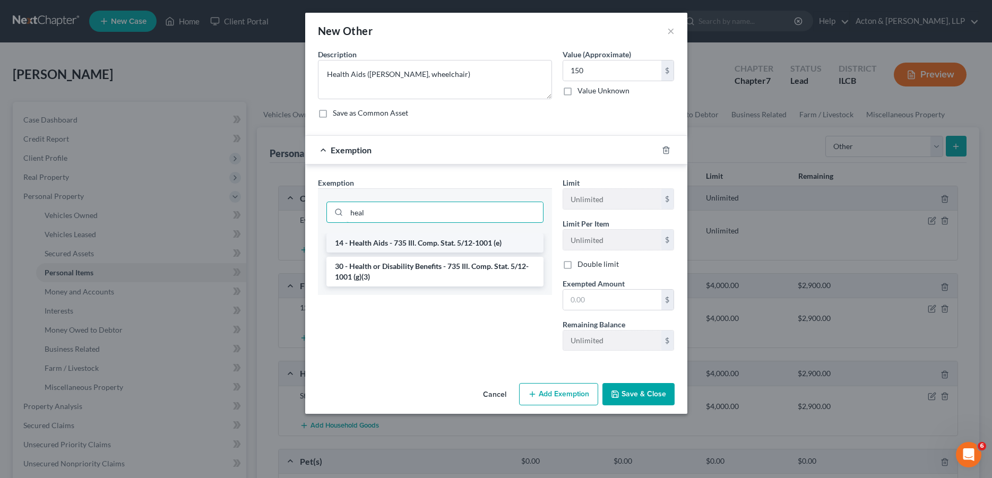
type input "heal"
click at [421, 242] on li "14 - Health Aids - 735 Ill. Comp. Stat. 5/12-1001 (e)" at bounding box center [434, 242] width 217 height 19
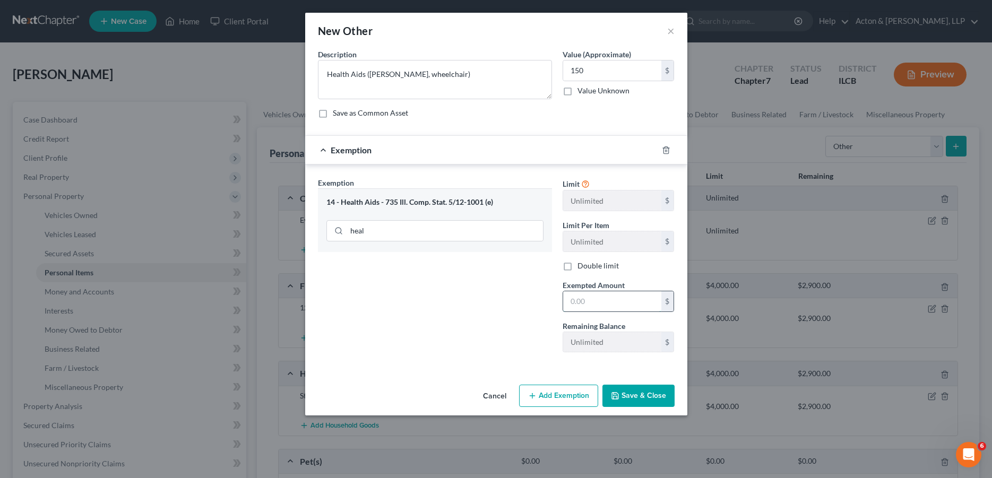
click at [594, 298] on input "text" at bounding box center [612, 301] width 98 height 20
type input "150"
click at [636, 396] on button "Save & Close" at bounding box center [638, 396] width 72 height 22
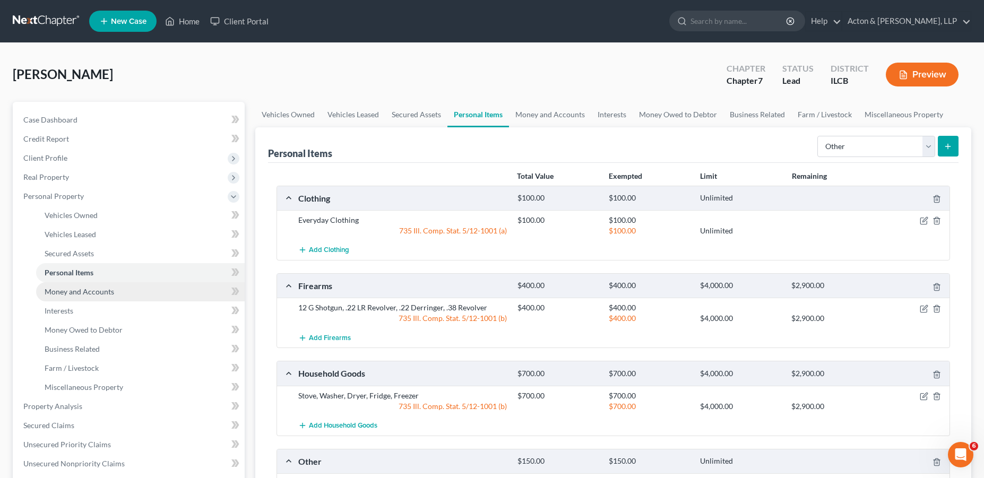
click at [131, 289] on link "Money and Accounts" at bounding box center [140, 291] width 209 height 19
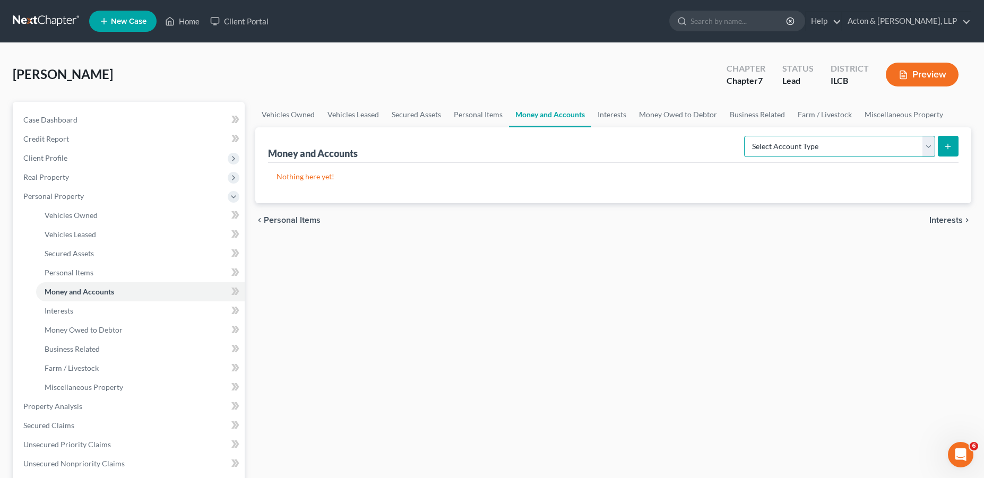
click at [813, 142] on select "Select Account Type Brokerage Cash on Hand Certificates of Deposit Checking Acc…" at bounding box center [839, 146] width 191 height 21
select select "checking"
click at [746, 136] on select "Select Account Type Brokerage Cash on Hand Certificates of Deposit Checking Acc…" at bounding box center [839, 146] width 191 height 21
click at [948, 156] on button "submit" at bounding box center [948, 146] width 21 height 21
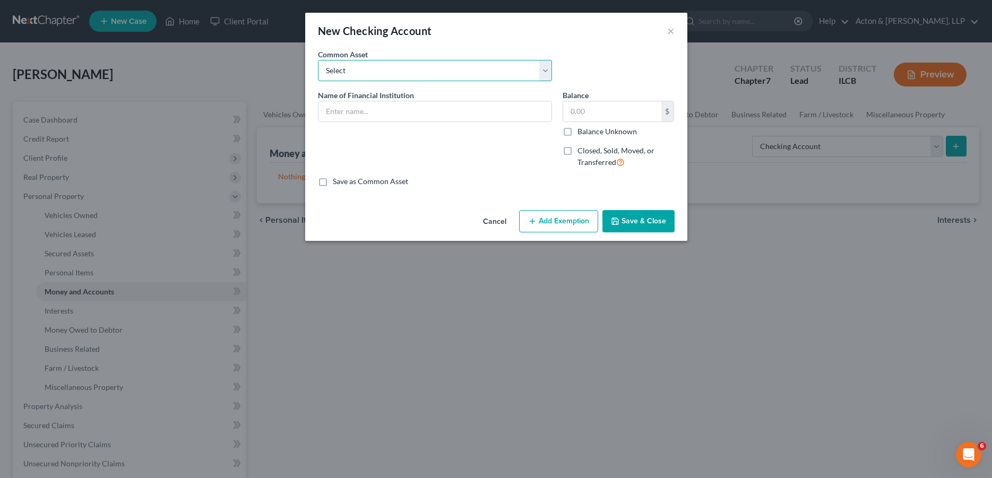
click at [394, 71] on select "Select Longview Bank Tee Pak Credit Union First Farmers Bank and Trust First Fi…" at bounding box center [435, 70] width 234 height 21
select select "6"
click at [318, 60] on select "Select Longview Bank Tee Pak Credit Union First Farmers Bank and Trust First Fi…" at bounding box center [435, 70] width 234 height 21
type input "Landmark Credit Union"
type input "0.00"
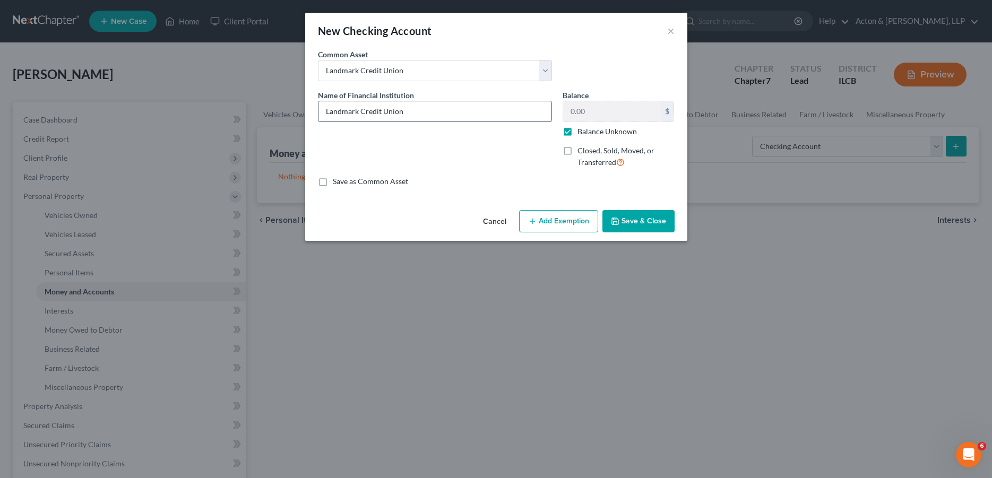
click at [369, 119] on input "Landmark Credit Union" at bounding box center [434, 111] width 233 height 20
drag, startPoint x: 423, startPoint y: 96, endPoint x: 427, endPoint y: 111, distance: 16.3
click at [427, 111] on div "Name of Financial Institution * Landmark Credit Union" at bounding box center [435, 106] width 234 height 32
click at [427, 111] on input "Landmark Credit Union" at bounding box center [434, 111] width 233 height 20
click at [577, 134] on label "Balance Unknown" at bounding box center [606, 131] width 59 height 11
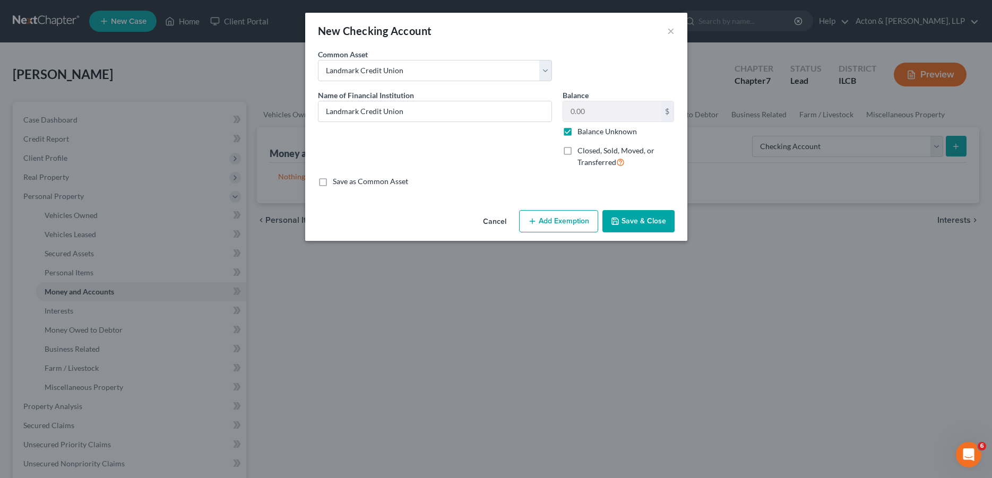
click at [582, 133] on input "Balance Unknown" at bounding box center [585, 129] width 7 height 7
click at [589, 110] on input "0.00" at bounding box center [612, 111] width 98 height 20
click at [577, 128] on label "Balance Unknown" at bounding box center [606, 131] width 59 height 11
click at [582, 128] on input "Balance Unknown" at bounding box center [585, 129] width 7 height 7
checkbox input "true"
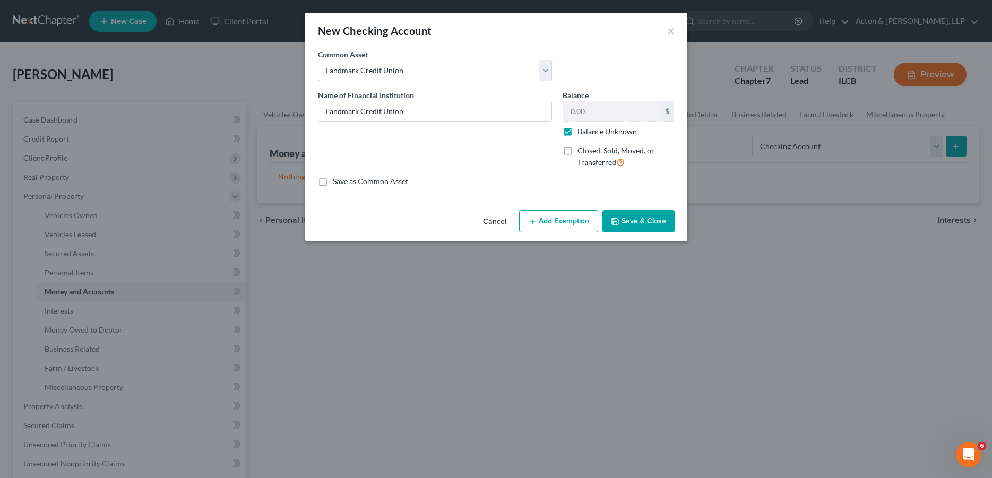
click at [619, 217] on icon "button" at bounding box center [615, 221] width 8 height 8
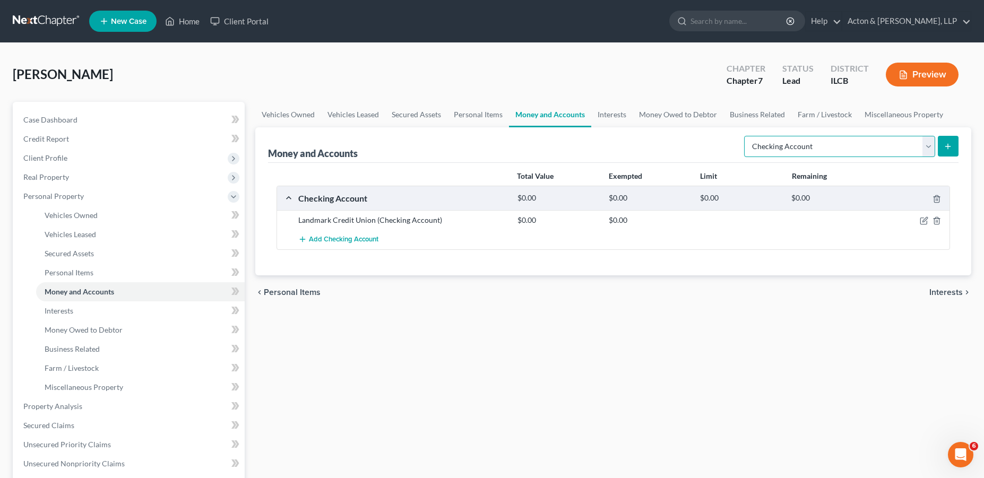
drag, startPoint x: 929, startPoint y: 150, endPoint x: 925, endPoint y: 155, distance: 6.5
click at [929, 150] on select "Select Account Type Brokerage Cash on Hand Certificates of Deposit Checking Acc…" at bounding box center [839, 146] width 191 height 21
select select "savings"
click at [746, 136] on select "Select Account Type Brokerage Cash on Hand Certificates of Deposit Checking Acc…" at bounding box center [839, 146] width 191 height 21
click at [949, 142] on icon "submit" at bounding box center [947, 146] width 8 height 8
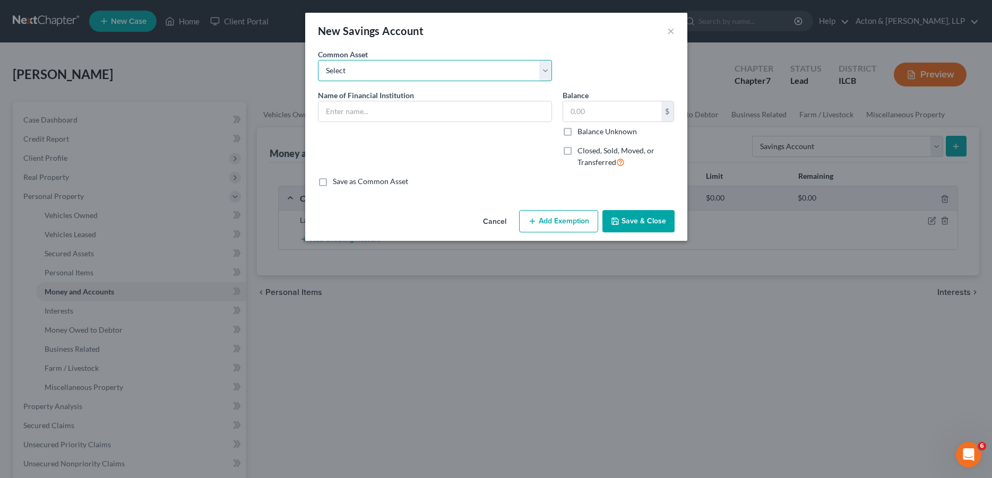
click at [422, 63] on select "Select Education Personnel Federal Credit Union First Financial Bank, N.A. Capi…" at bounding box center [435, 70] width 234 height 21
select select "6"
click at [318, 60] on select "Select Education Personnel Federal Credit Union First Financial Bank, N.A. Capi…" at bounding box center [435, 70] width 234 height 21
type input "Landmark Credit Union"
type input "200.00"
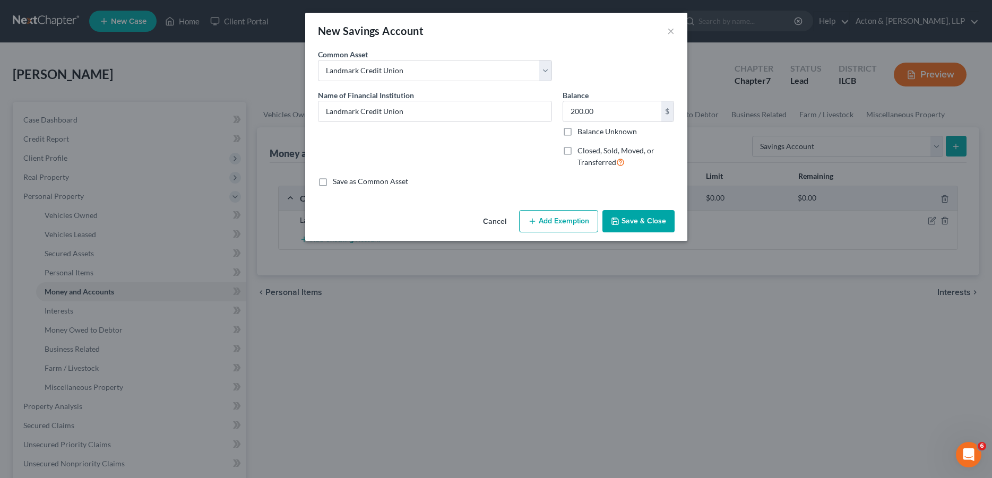
click at [577, 128] on label "Balance Unknown" at bounding box center [606, 131] width 59 height 11
click at [582, 128] on input "Balance Unknown" at bounding box center [585, 129] width 7 height 7
checkbox input "true"
type input "0.00"
click at [630, 218] on button "Save & Close" at bounding box center [638, 221] width 72 height 22
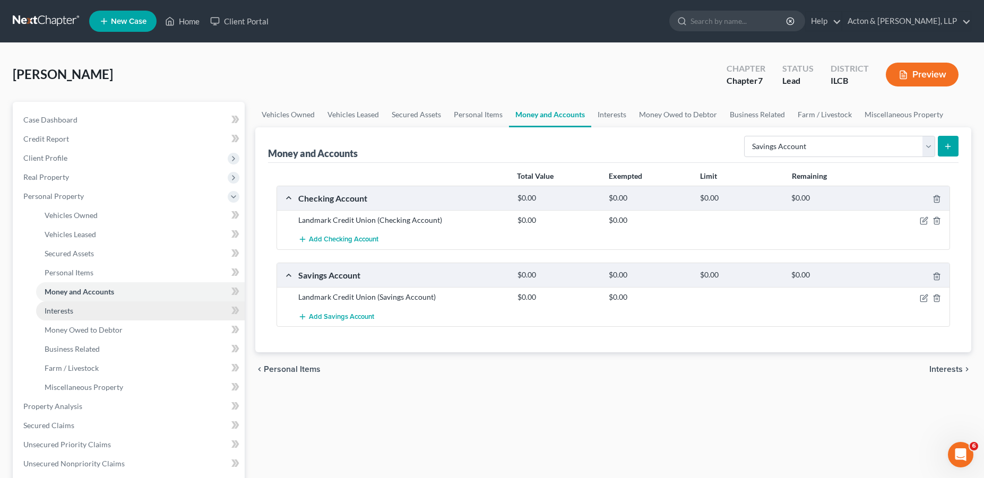
click at [94, 314] on link "Interests" at bounding box center [140, 310] width 209 height 19
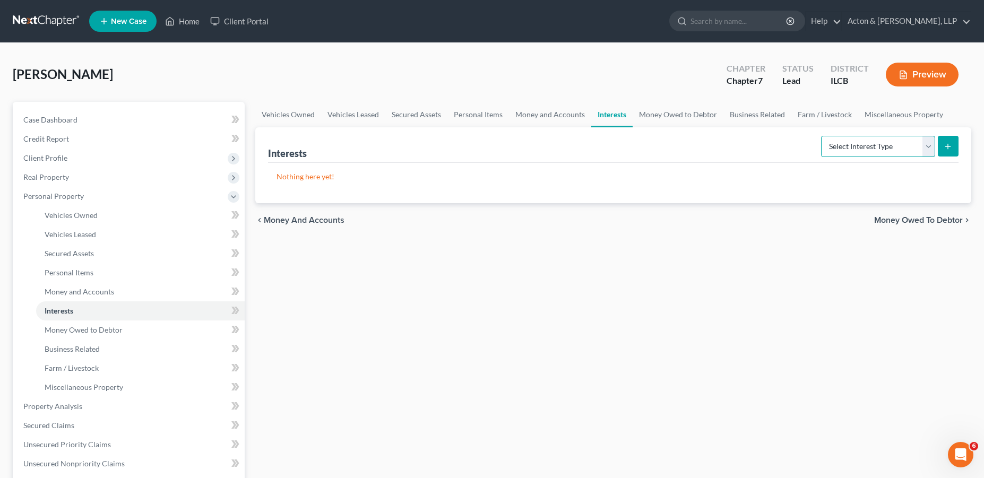
click at [844, 136] on select "Select Interest Type 401K Annuity Bond Education IRA Government Bond Government…" at bounding box center [878, 146] width 114 height 21
select select "whole_life_insurance"
click at [822, 136] on select "Select Interest Type 401K Annuity Bond Education IRA Government Bond Government…" at bounding box center [878, 146] width 114 height 21
click at [953, 145] on button "submit" at bounding box center [948, 146] width 21 height 21
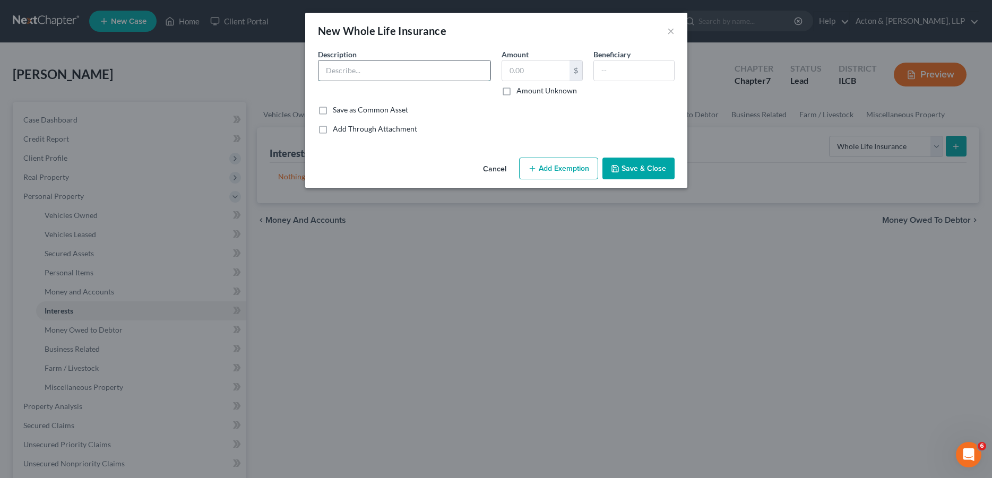
click at [365, 80] on input "text" at bounding box center [404, 70] width 172 height 20
type input "Corebridge Financial"
click at [333, 111] on label "Save as Common Asset" at bounding box center [370, 110] width 75 height 11
click at [337, 111] on input "Save as Common Asset" at bounding box center [340, 108] width 7 height 7
checkbox input "true"
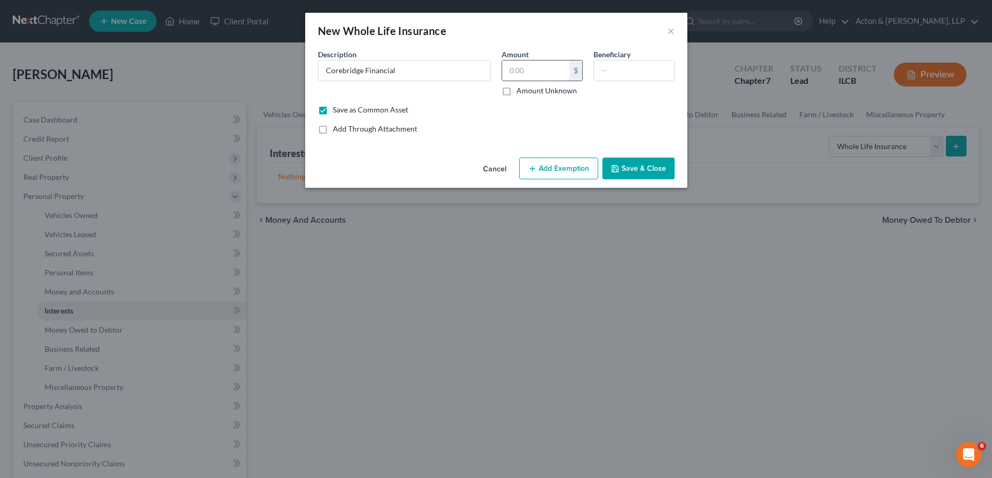
click at [529, 72] on input "text" at bounding box center [535, 70] width 67 height 20
type input "5,000"
click at [627, 67] on input "text" at bounding box center [634, 70] width 80 height 20
type input "[PERSON_NAME] and [PERSON_NAME]"
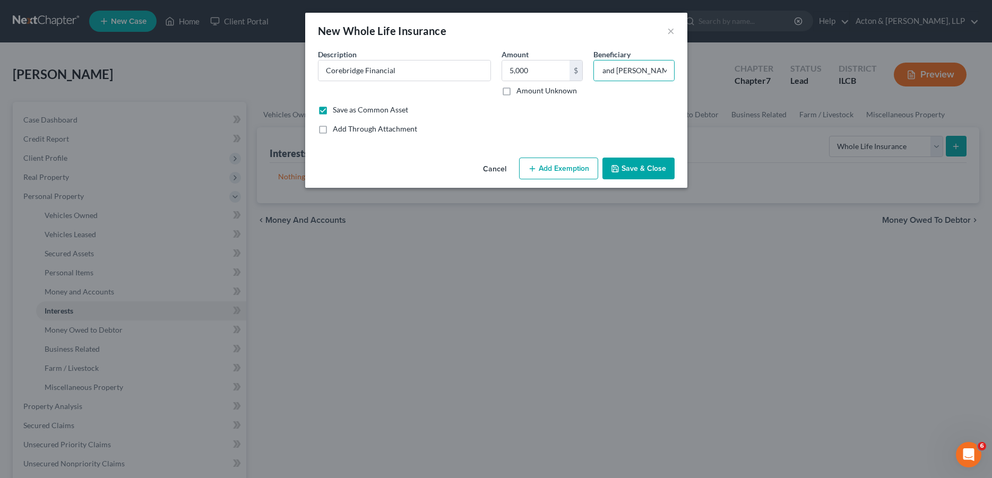
scroll to position [0, 0]
click at [573, 165] on button "Add Exemption" at bounding box center [558, 169] width 79 height 22
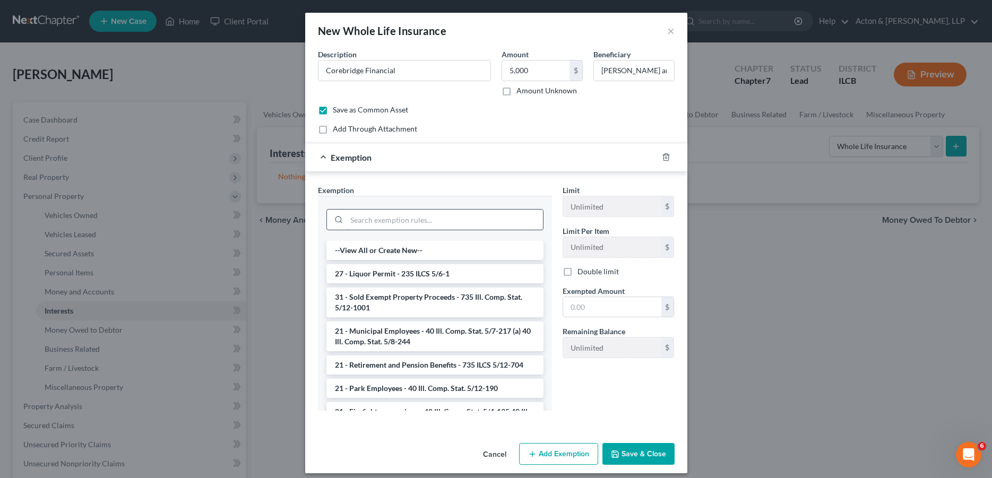
click at [422, 219] on input "search" at bounding box center [444, 220] width 196 height 20
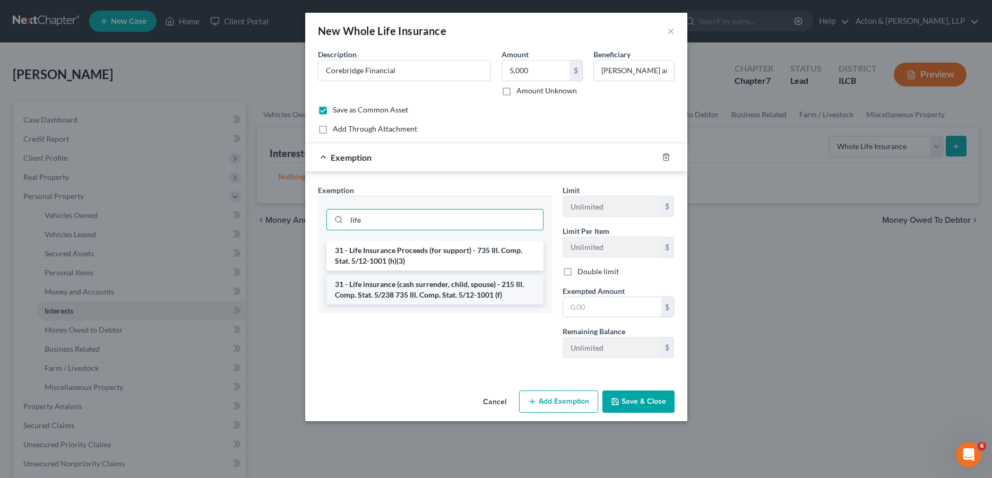
type input "life"
click at [421, 285] on li "31 - Life insurance (cash surrender, child, spouse) - 215 Ill. Comp. Stat. 5/23…" at bounding box center [434, 290] width 217 height 30
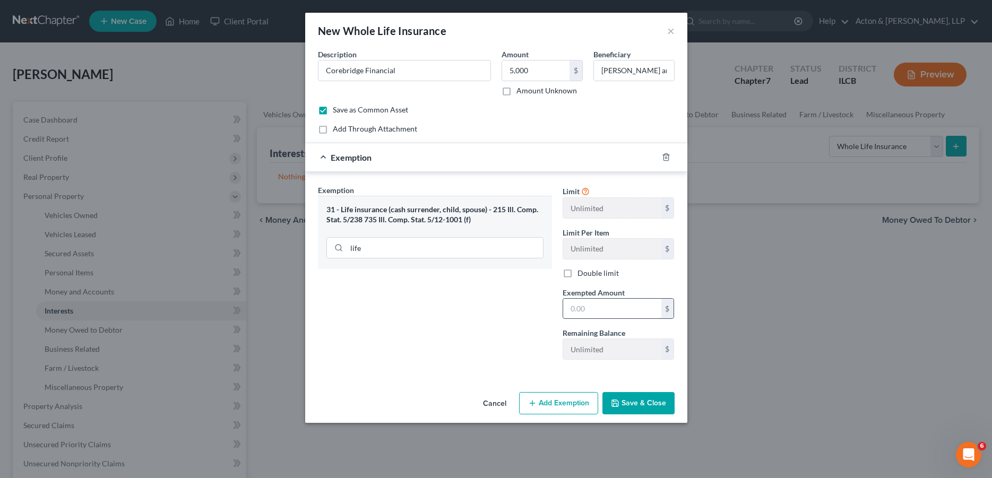
click at [578, 309] on input "text" at bounding box center [612, 309] width 98 height 20
type input "5,000"
click at [638, 407] on button "Save & Close" at bounding box center [638, 403] width 72 height 22
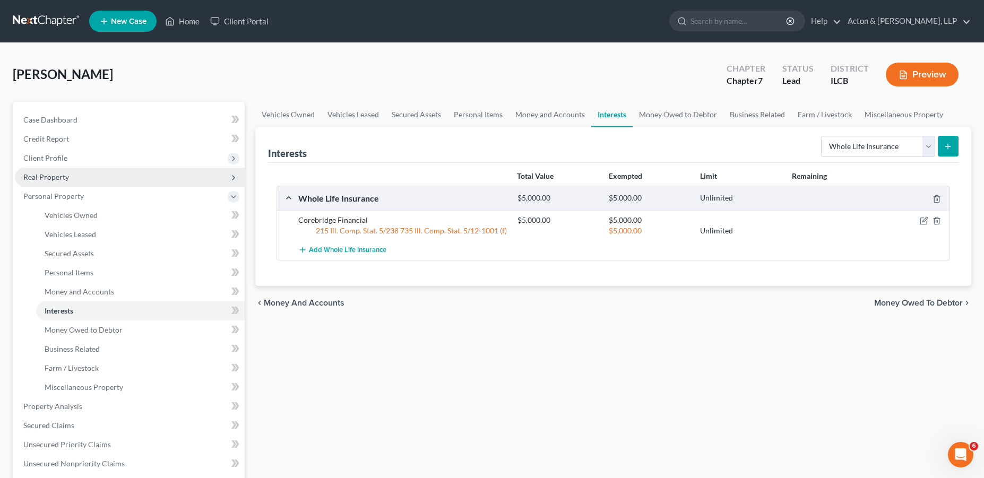
click at [73, 182] on span "Real Property" at bounding box center [130, 177] width 230 height 19
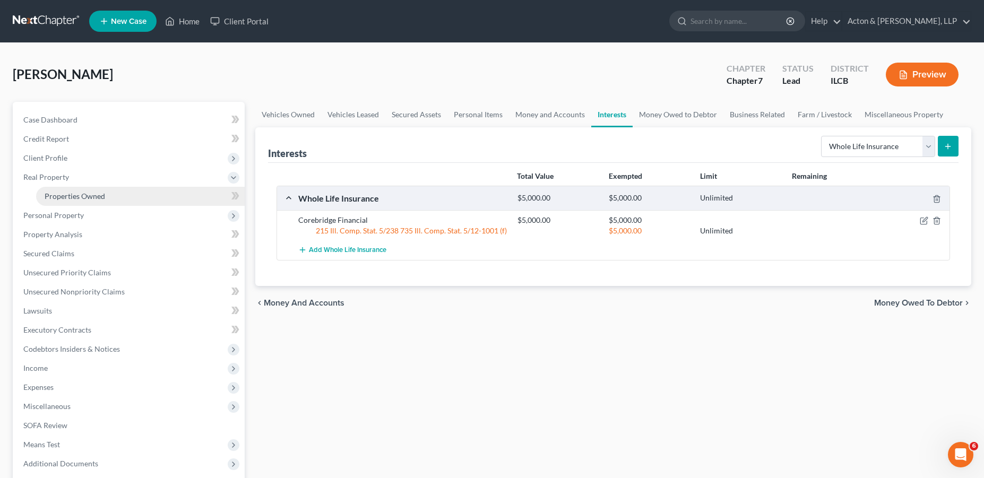
click at [107, 198] on link "Properties Owned" at bounding box center [140, 196] width 209 height 19
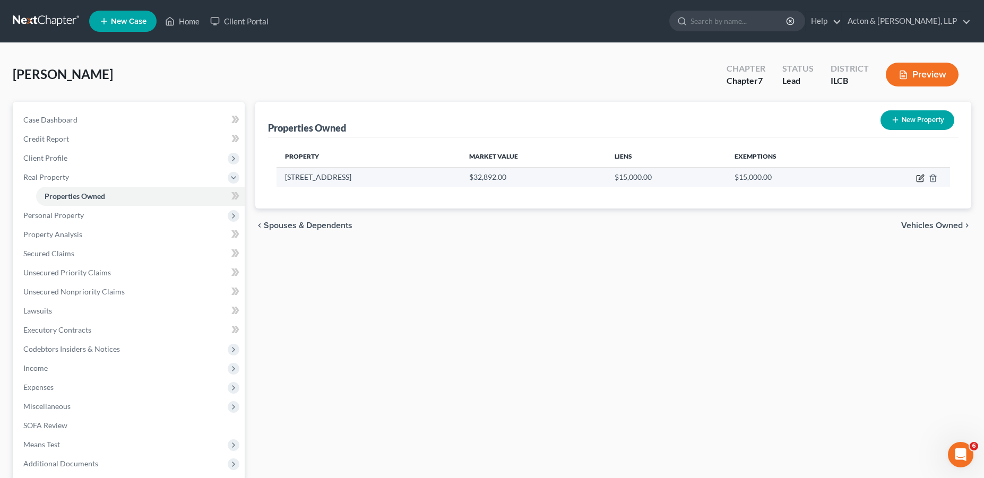
click at [919, 179] on icon "button" at bounding box center [920, 177] width 5 height 5
select select "14"
select select "0"
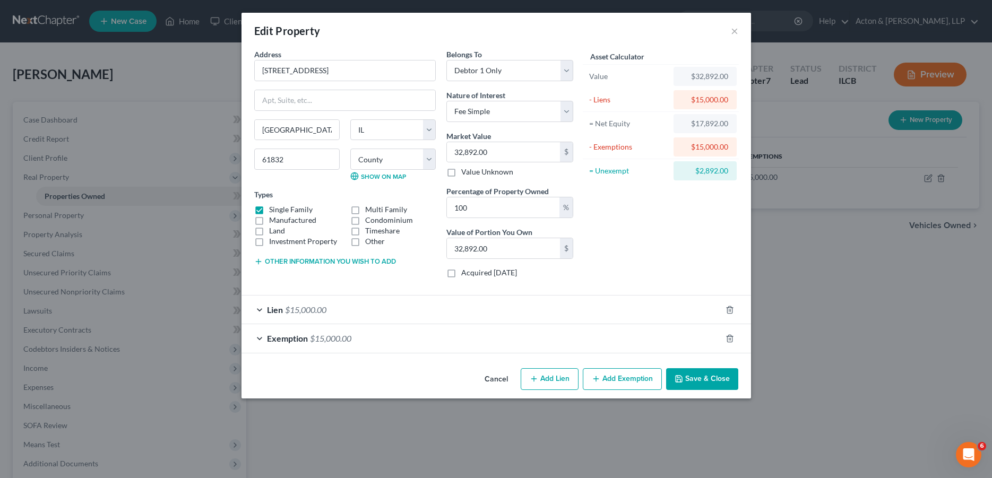
click at [396, 315] on div "Lien $15,000.00" at bounding box center [481, 310] width 480 height 28
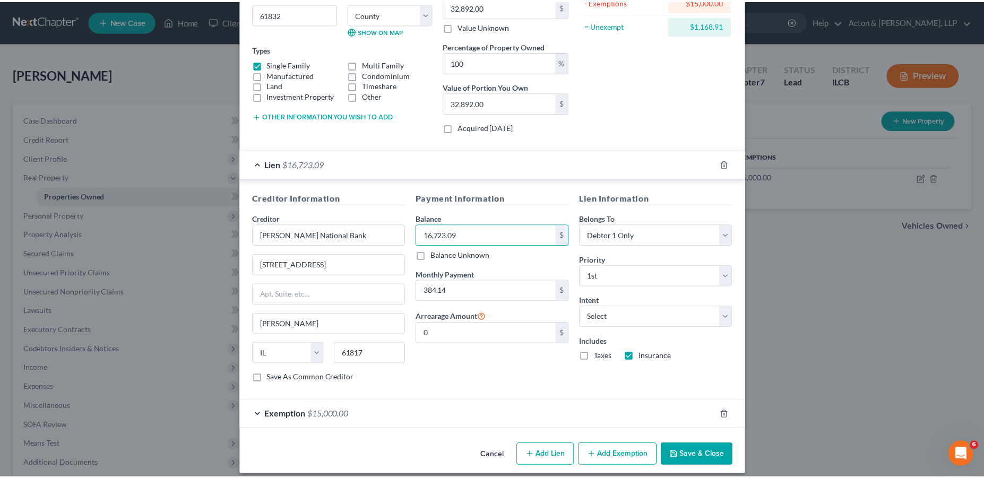
scroll to position [155, 0]
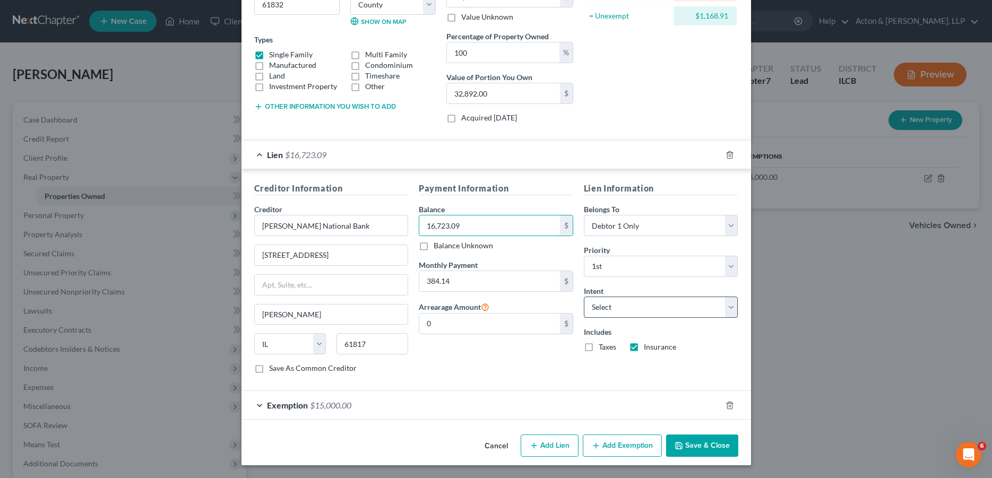
type input "16,723.09"
click at [656, 309] on select "Select Surrender Redeem Reaffirm Avoid Other" at bounding box center [661, 307] width 154 height 21
select select "2"
click at [584, 297] on select "Select Surrender Redeem Reaffirm Avoid Other" at bounding box center [661, 307] width 154 height 21
click at [709, 445] on button "Save & Close" at bounding box center [702, 446] width 72 height 22
